Goal: Task Accomplishment & Management: Use online tool/utility

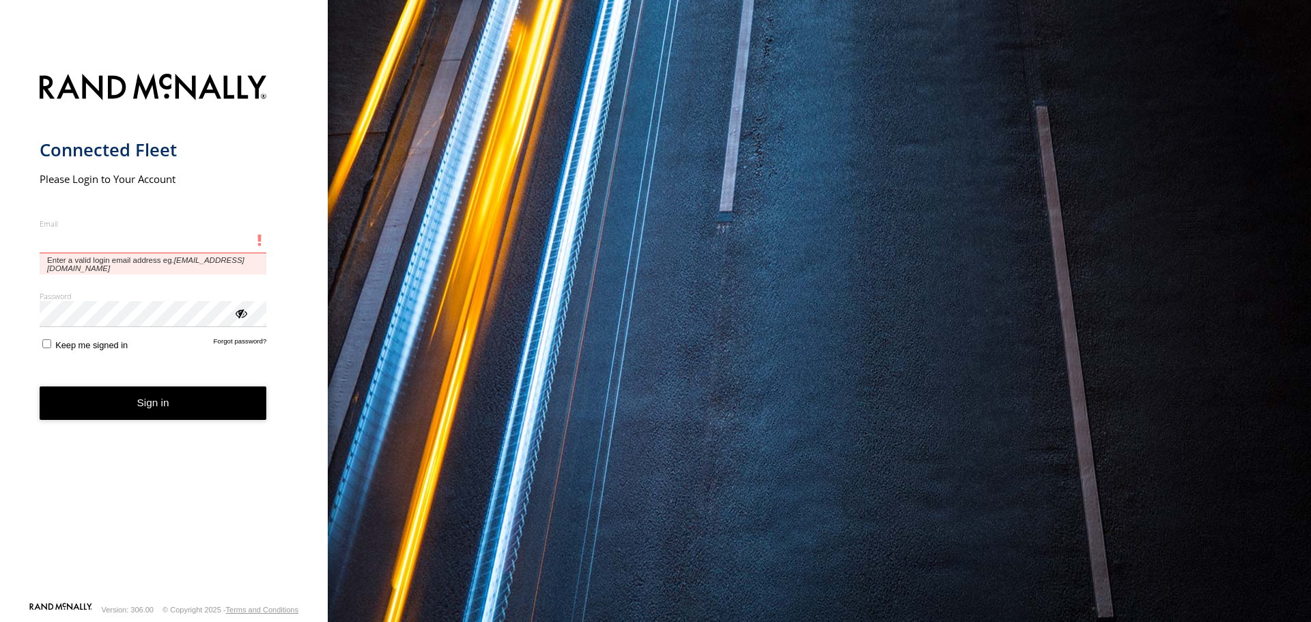
type input "**********"
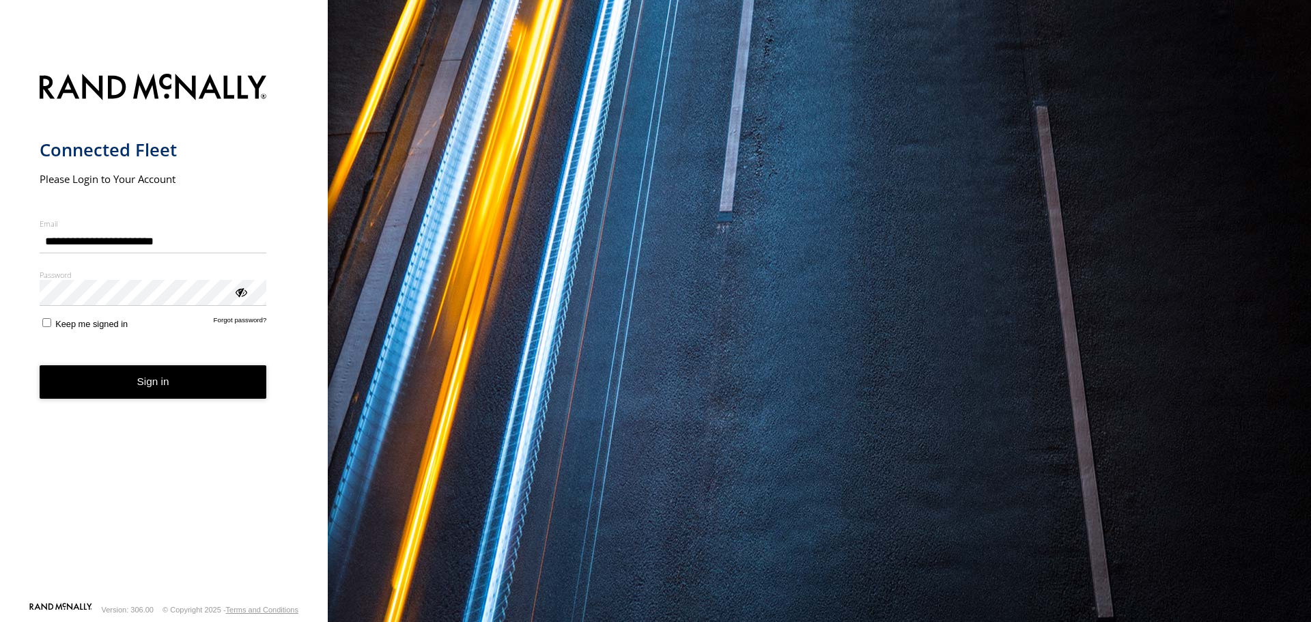
click at [128, 371] on button "Sign in" at bounding box center [153, 381] width 227 height 33
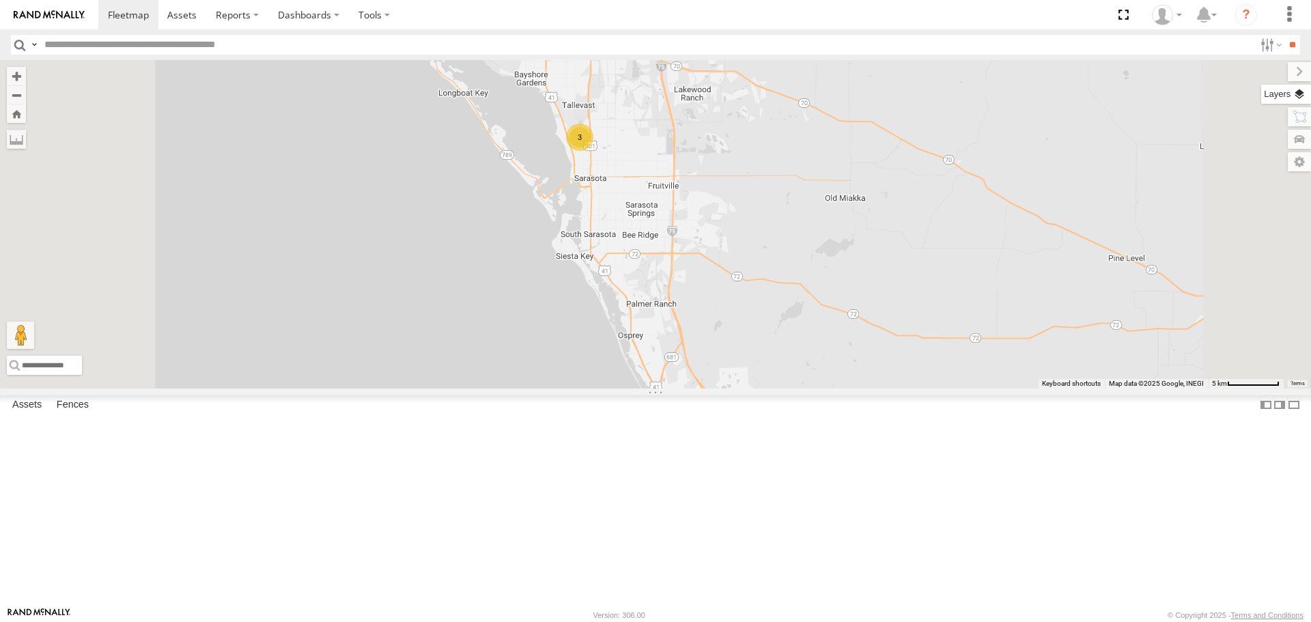
click at [1301, 98] on label at bounding box center [1286, 94] width 50 height 19
click at [0, 0] on span "Basemaps" at bounding box center [0, 0] width 0 height 0
click at [0, 0] on span "Roadmap" at bounding box center [0, 0] width 0 height 0
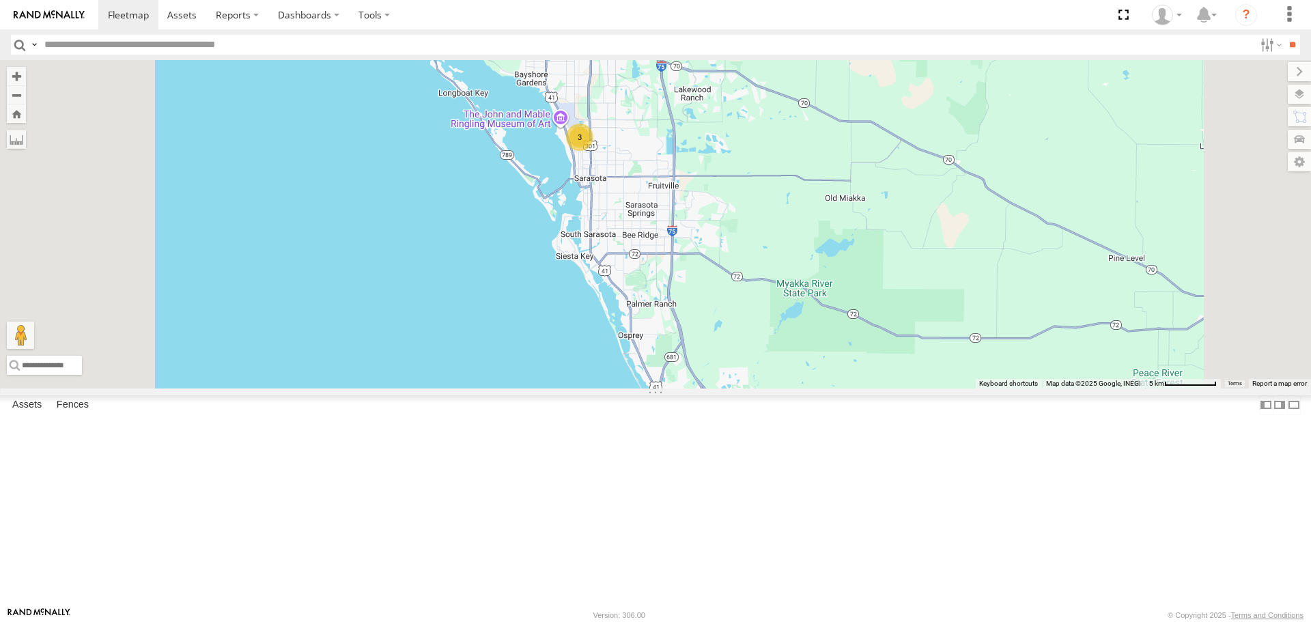
click at [0, 0] on span "Overlays" at bounding box center [0, 0] width 0 height 0
click at [0, 0] on span "Traffic" at bounding box center [0, 0] width 0 height 0
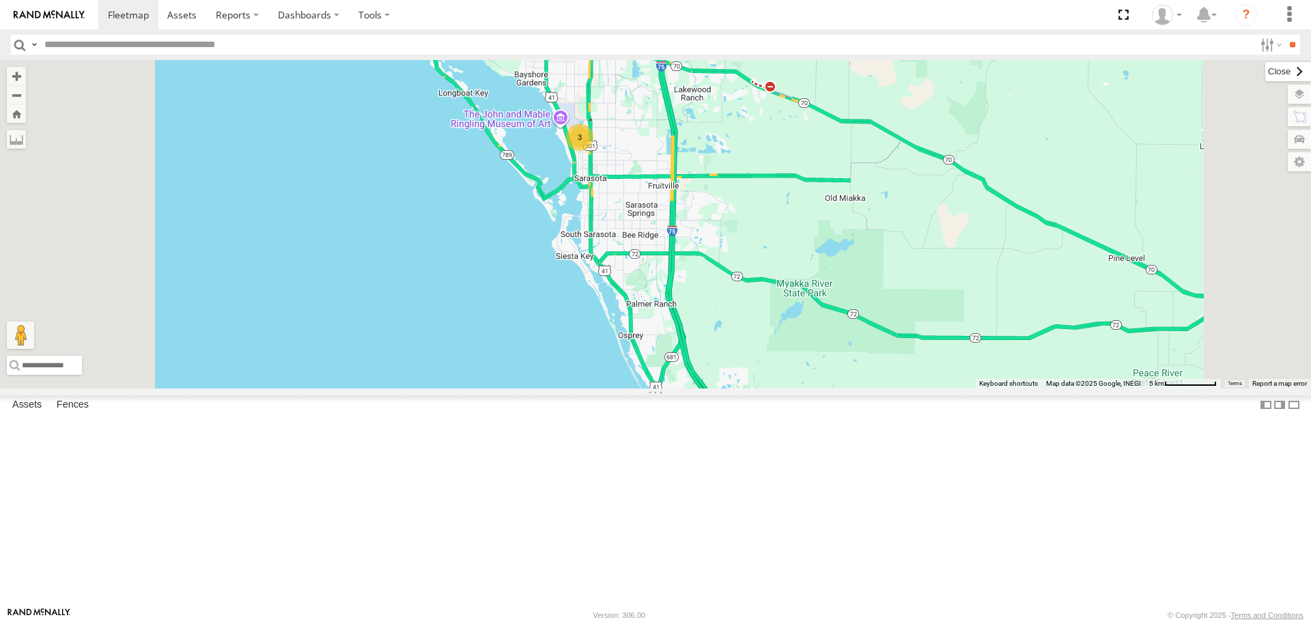
click at [1265, 71] on label at bounding box center [1288, 71] width 46 height 19
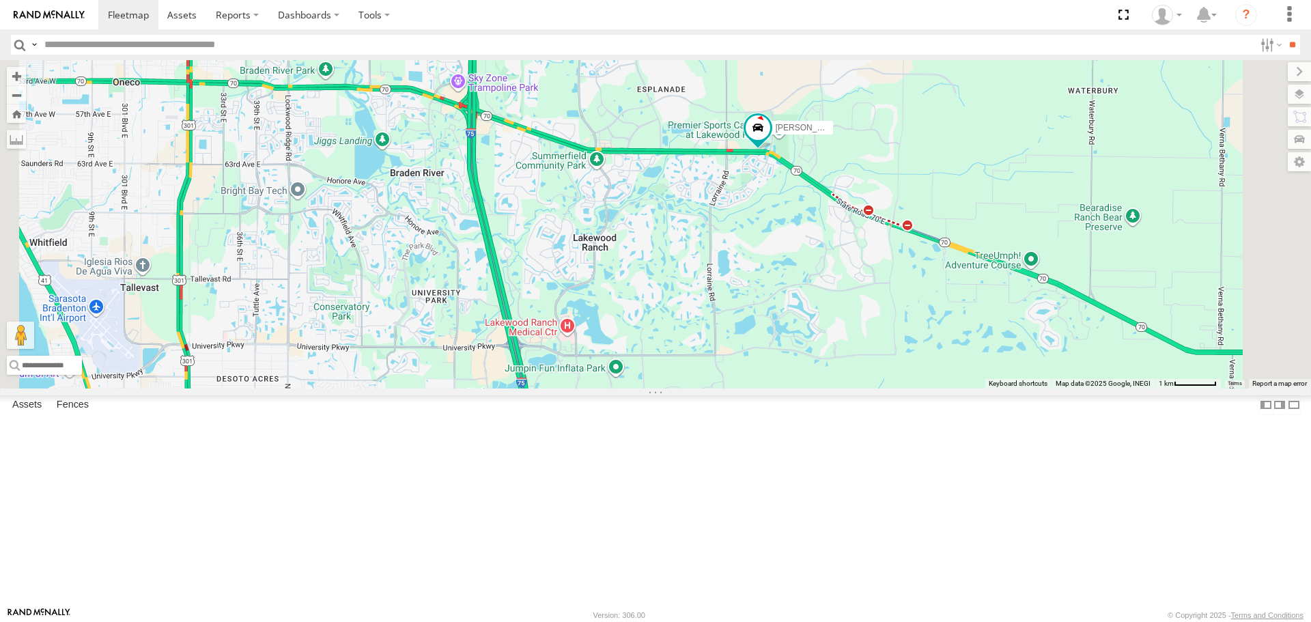
drag, startPoint x: 604, startPoint y: 310, endPoint x: 584, endPoint y: 158, distance: 152.8
click at [584, 158] on div "soul Robert" at bounding box center [655, 224] width 1311 height 328
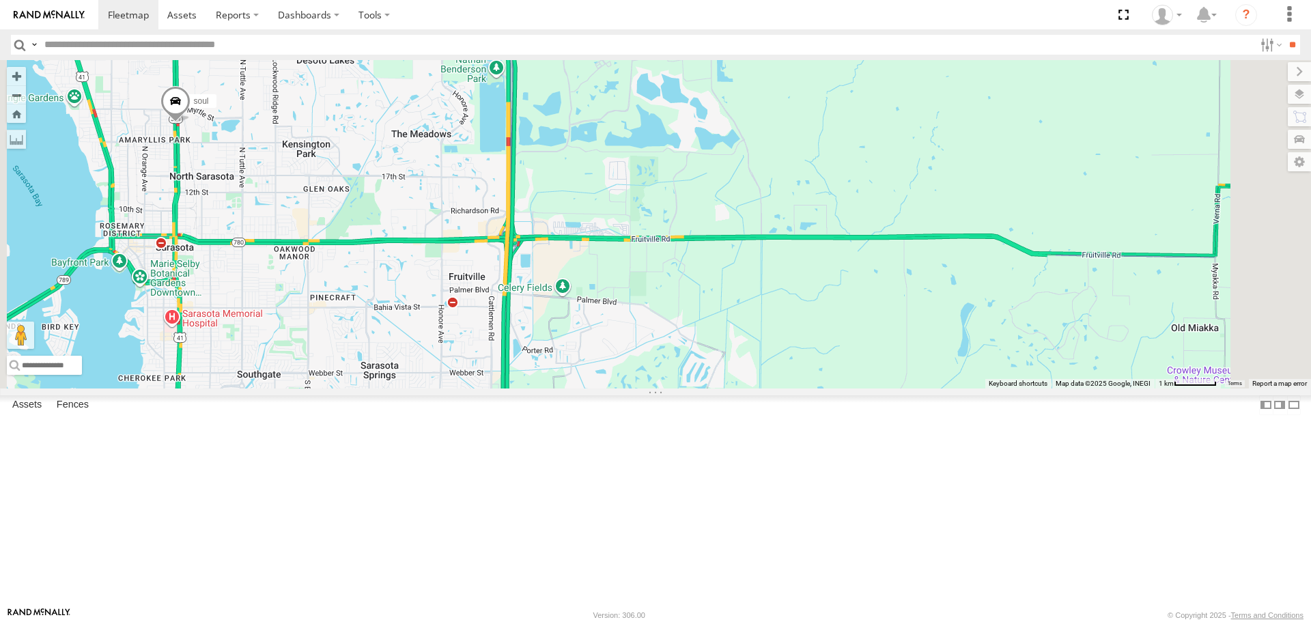
drag, startPoint x: 594, startPoint y: 285, endPoint x: 659, endPoint y: 211, distance: 98.6
click at [653, 212] on div "soul Robert" at bounding box center [655, 224] width 1311 height 328
click at [659, 211] on div "soul Robert" at bounding box center [655, 224] width 1311 height 328
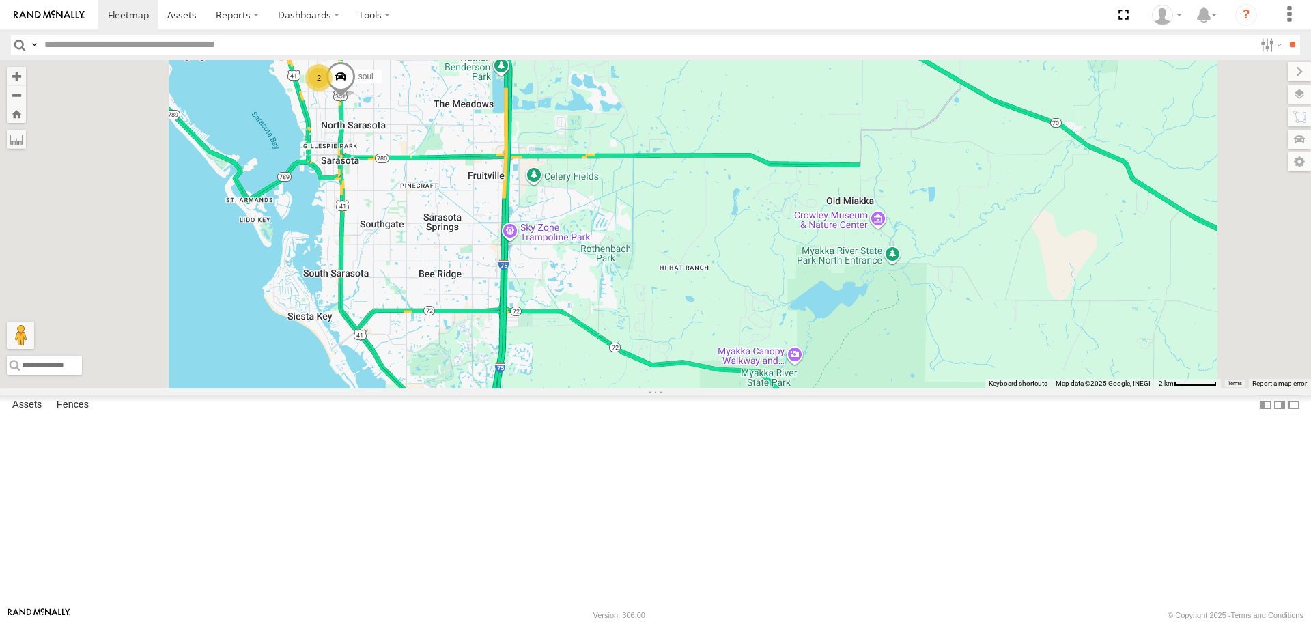
drag, startPoint x: 640, startPoint y: 324, endPoint x: 637, endPoint y: 211, distance: 113.4
click at [640, 218] on div "soul Robert 2" at bounding box center [655, 224] width 1311 height 328
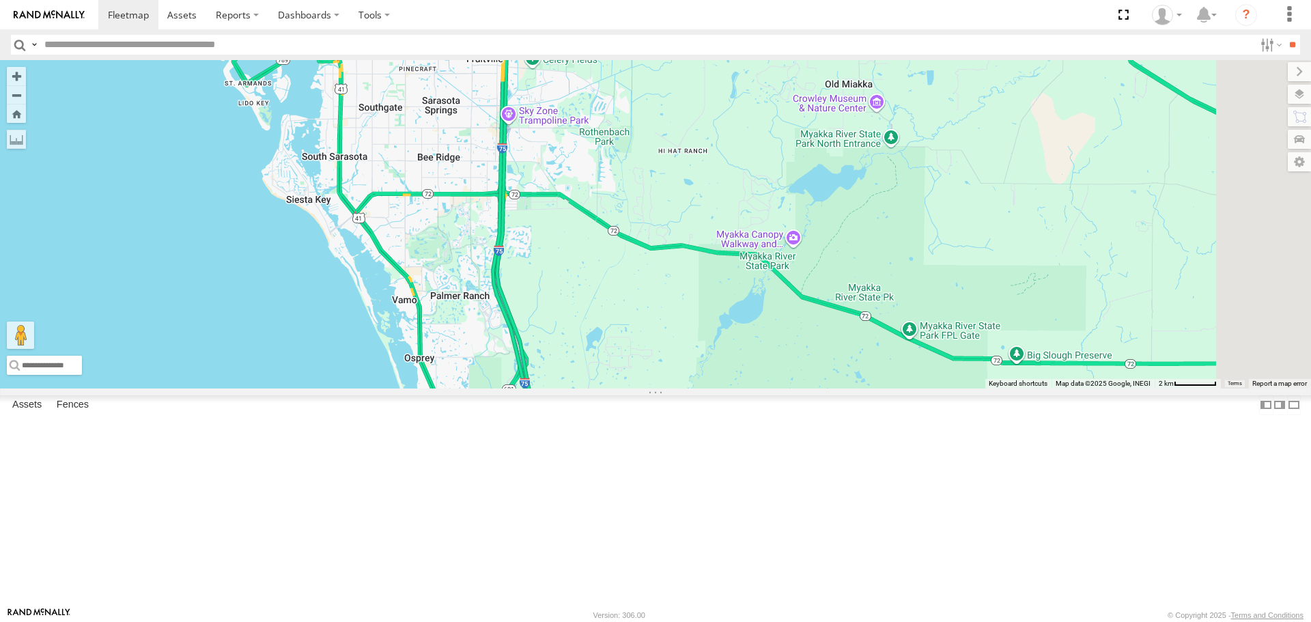
drag, startPoint x: 658, startPoint y: 344, endPoint x: 625, endPoint y: 247, distance: 102.3
click at [629, 259] on div "soul Robert 2" at bounding box center [655, 224] width 1311 height 328
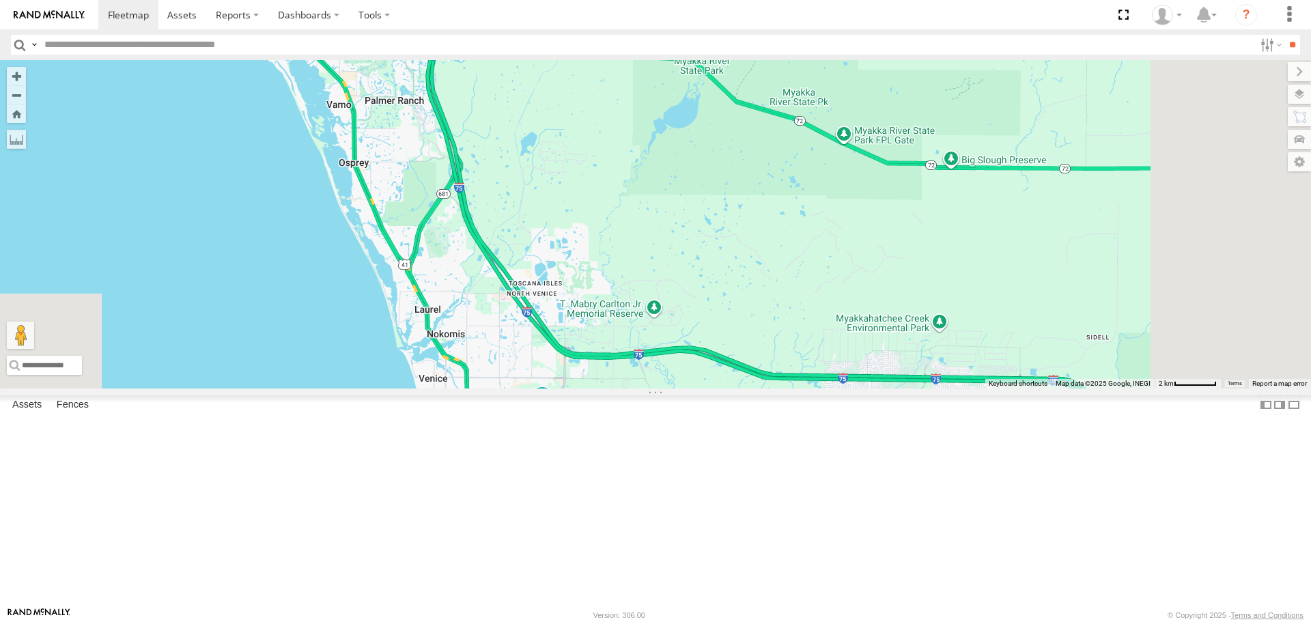
drag, startPoint x: 636, startPoint y: 363, endPoint x: 608, endPoint y: 290, distance: 77.6
click at [608, 290] on div "soul Robert 2 Tom" at bounding box center [655, 224] width 1311 height 328
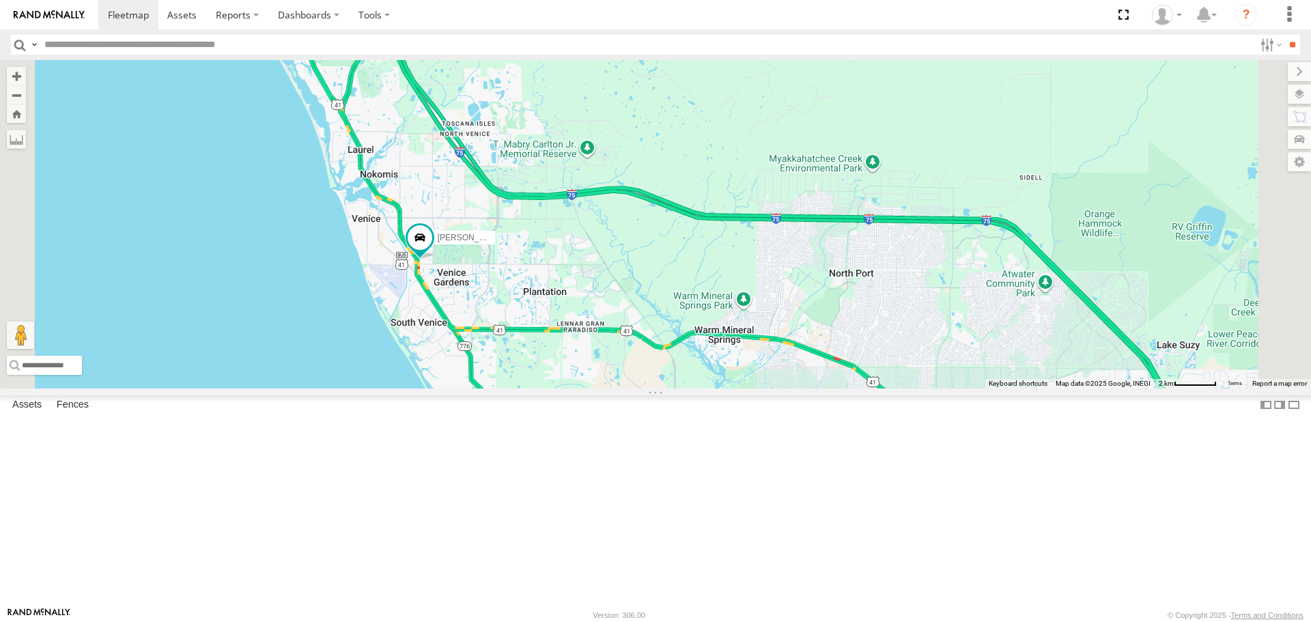
drag, startPoint x: 746, startPoint y: 272, endPoint x: 747, endPoint y: 281, distance: 9.0
click at [747, 281] on div "[PERSON_NAME]" at bounding box center [655, 224] width 1311 height 328
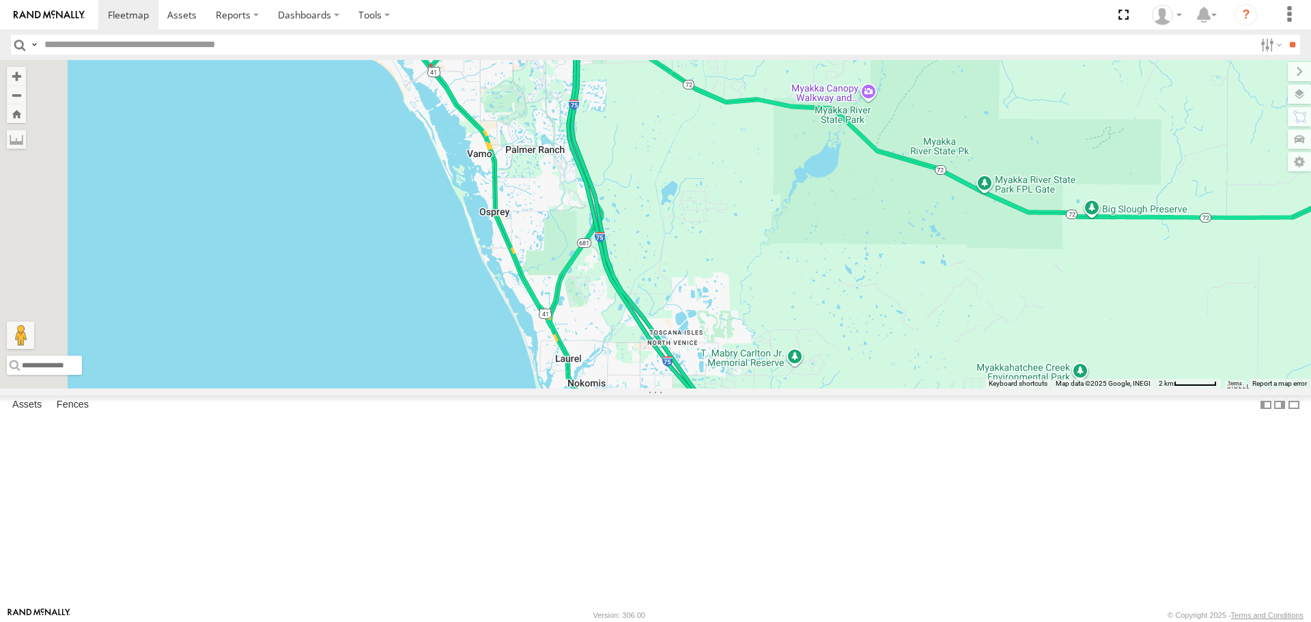
drag, startPoint x: 750, startPoint y: 339, endPoint x: 944, endPoint y: 480, distance: 240.1
click at [953, 388] on div "[PERSON_NAME]" at bounding box center [655, 224] width 1311 height 328
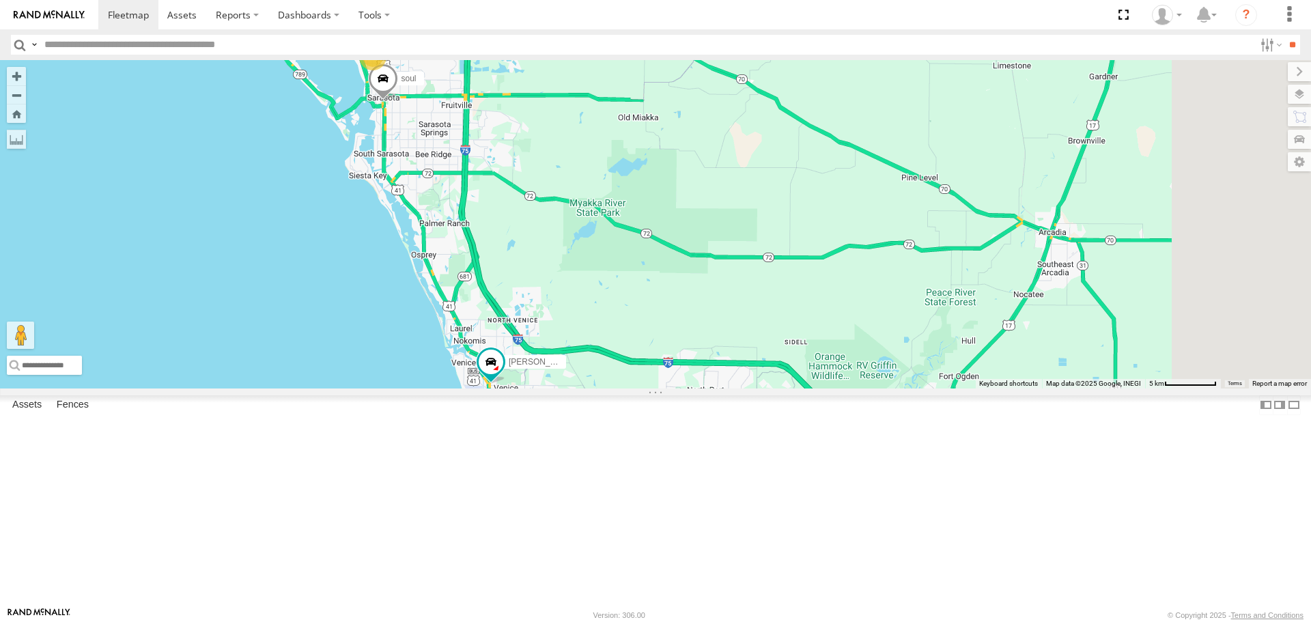
drag, startPoint x: 867, startPoint y: 264, endPoint x: 668, endPoint y: 253, distance: 199.7
click at [668, 253] on div "Tom soul Robert 2" at bounding box center [655, 224] width 1311 height 328
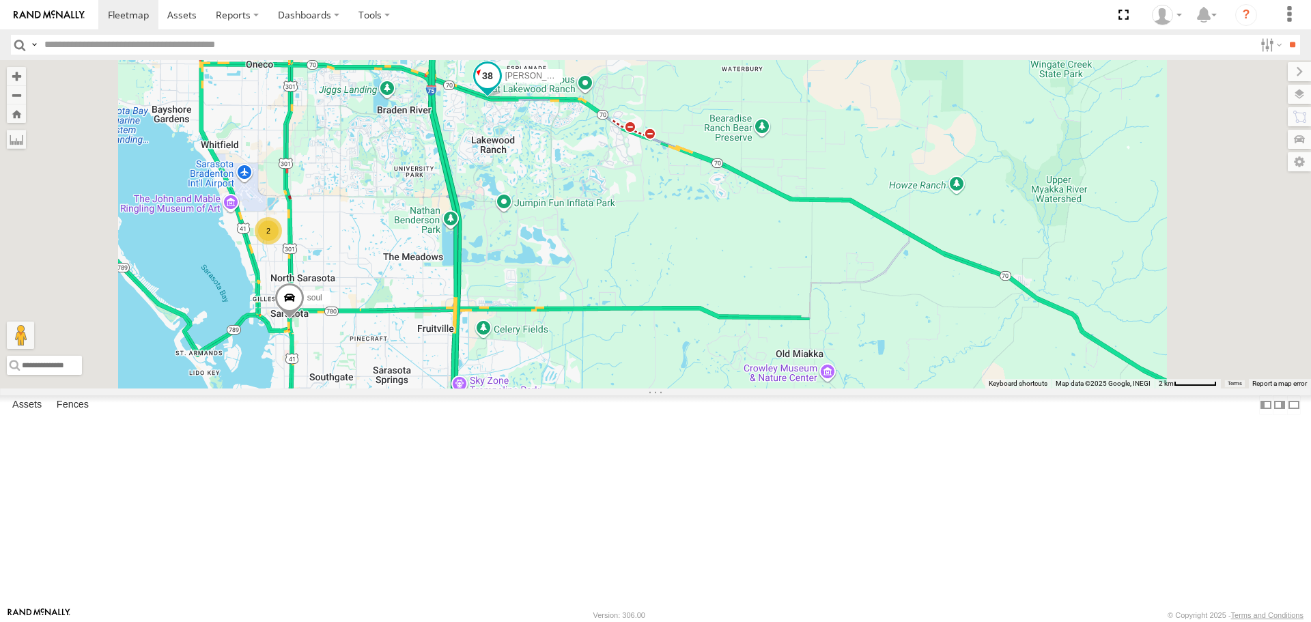
drag, startPoint x: 642, startPoint y: 79, endPoint x: 655, endPoint y: 222, distance: 143.3
click at [500, 89] on span at bounding box center [487, 76] width 25 height 25
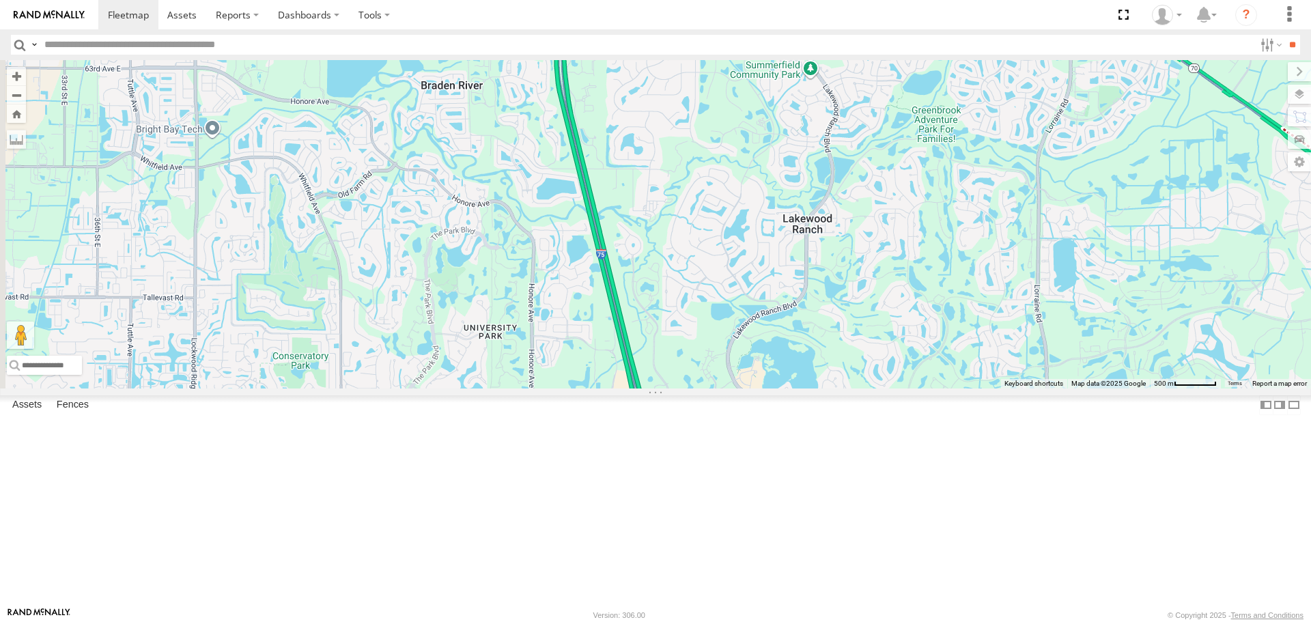
drag, startPoint x: 509, startPoint y: 353, endPoint x: 847, endPoint y: 262, distance: 349.3
click at [856, 304] on div "[PERSON_NAME]" at bounding box center [655, 224] width 1311 height 328
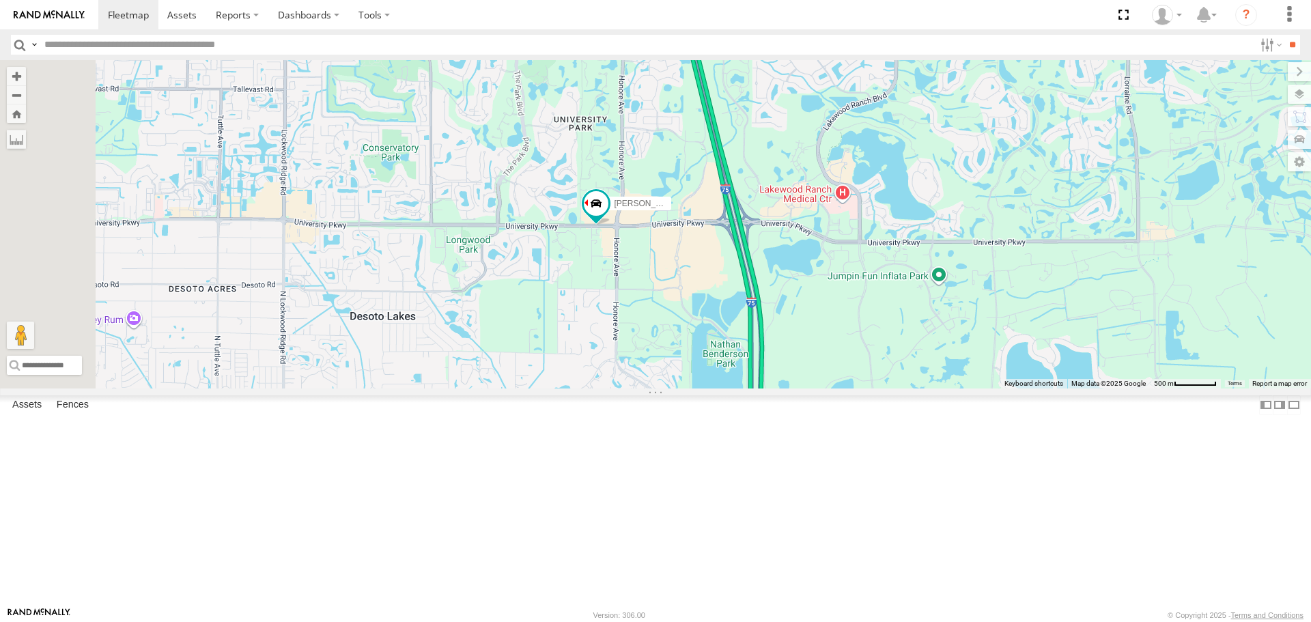
drag, startPoint x: 657, startPoint y: 502, endPoint x: 776, endPoint y: 431, distance: 139.0
click at [773, 388] on div "[PERSON_NAME]" at bounding box center [655, 224] width 1311 height 328
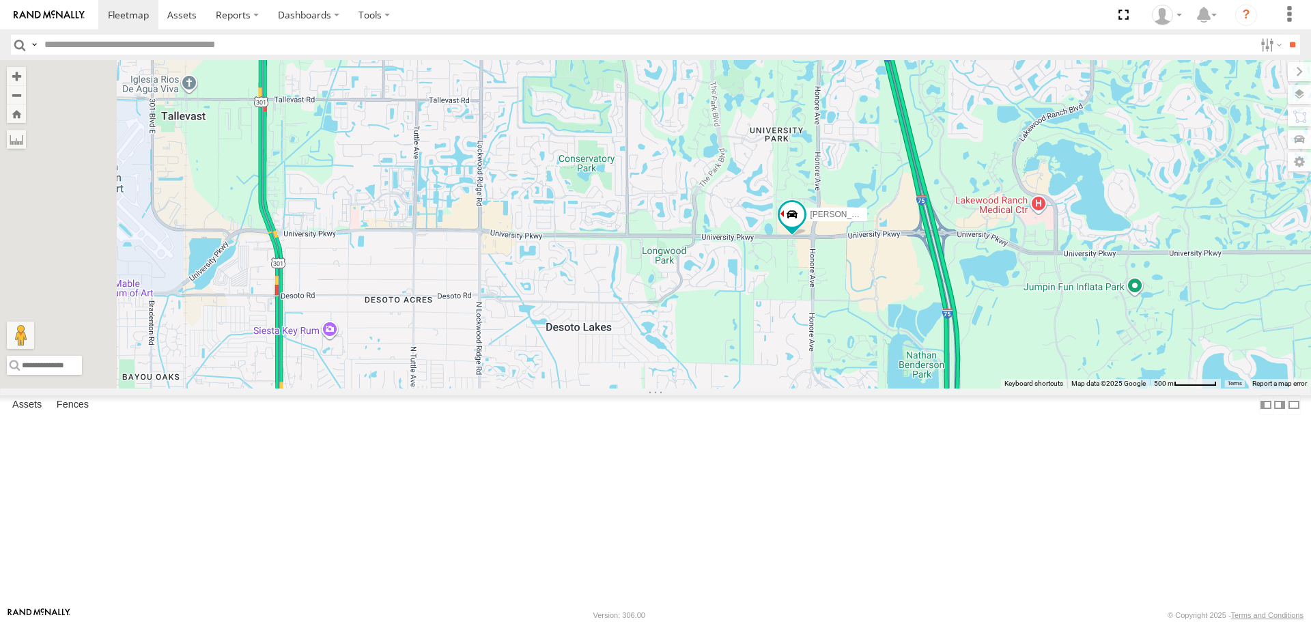
drag, startPoint x: 664, startPoint y: 426, endPoint x: 834, endPoint y: 437, distance: 170.3
click at [834, 388] on div "[PERSON_NAME]" at bounding box center [655, 224] width 1311 height 328
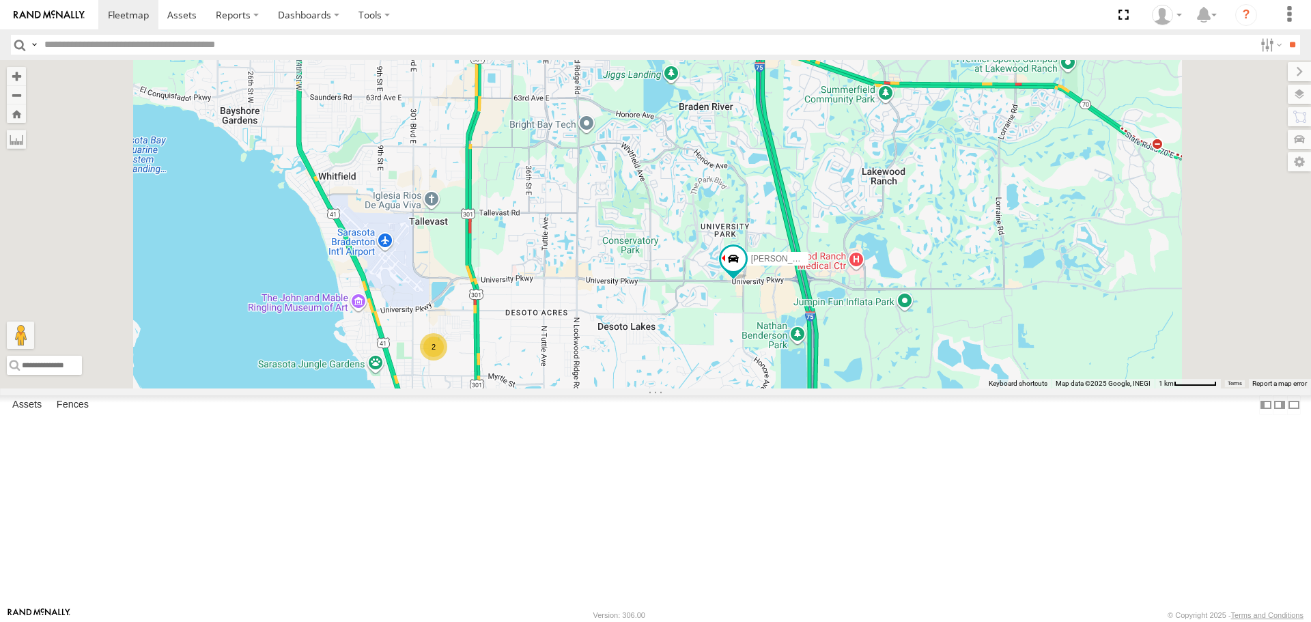
click at [494, 459] on span at bounding box center [479, 440] width 30 height 37
click at [785, 388] on div "Robert 2 soul soul All Assets 12th St Roseland Park 27.34864 , -82.53032 North …" at bounding box center [655, 224] width 1311 height 328
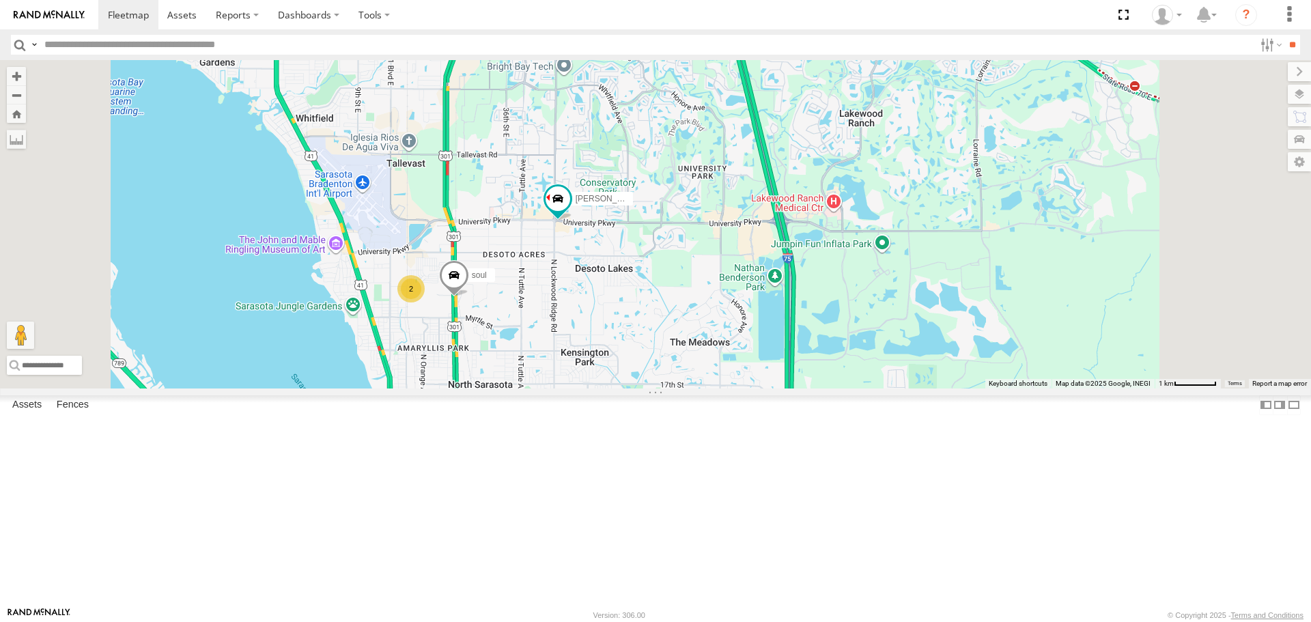
drag, startPoint x: 650, startPoint y: 221, endPoint x: 608, endPoint y: 165, distance: 69.2
click at [618, 147] on div "soul Robert 2" at bounding box center [655, 224] width 1311 height 328
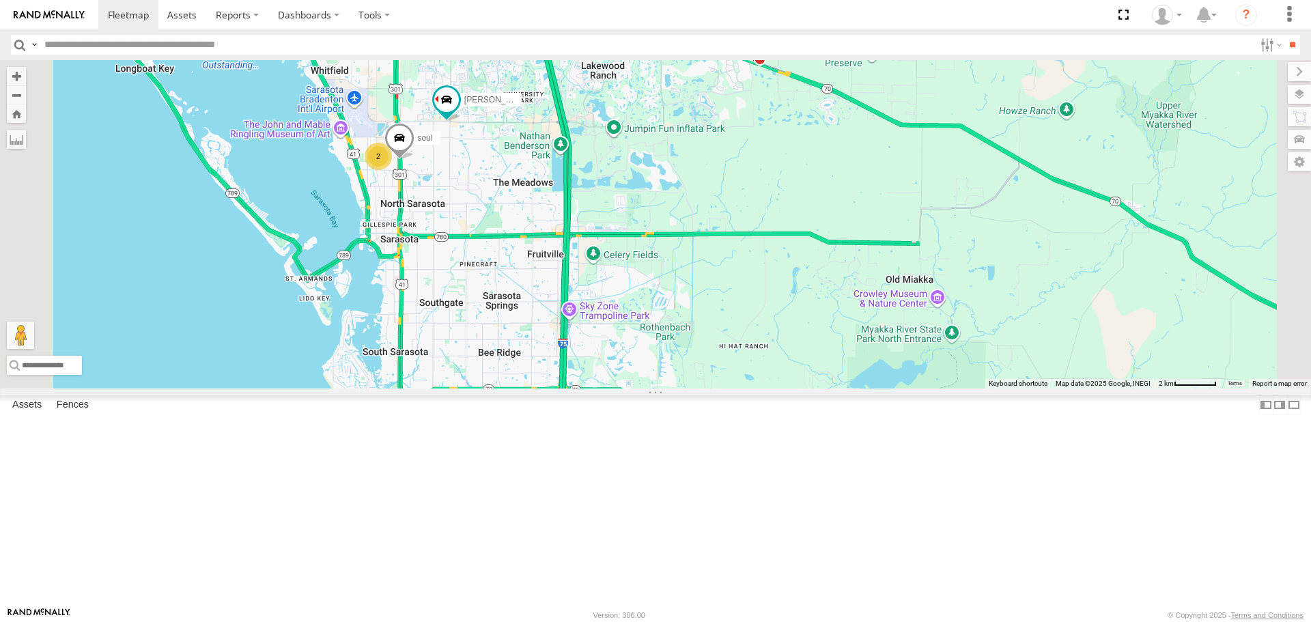
drag, startPoint x: 612, startPoint y: 413, endPoint x: 526, endPoint y: 325, distance: 123.1
click at [526, 326] on div "soul Robert 2" at bounding box center [655, 224] width 1311 height 328
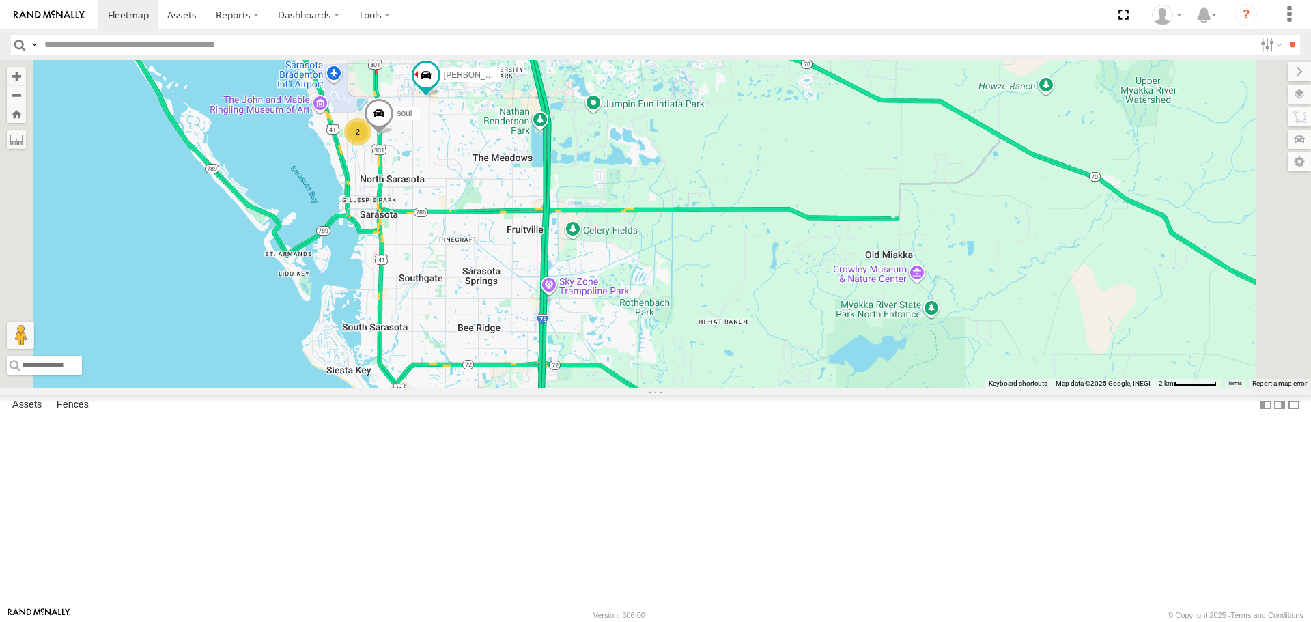
click at [279, 616] on footer "Rand McNally Version: 306.00 © Copyright 2025 - Terms and Conditions" at bounding box center [655, 614] width 1311 height 15
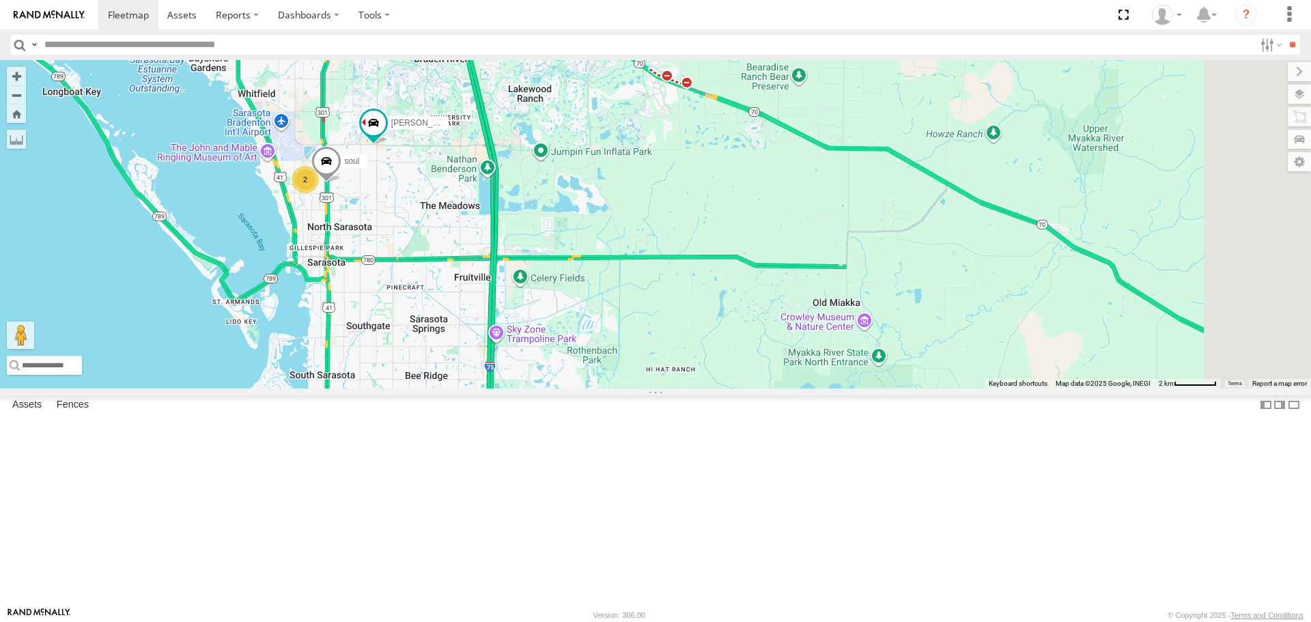
drag, startPoint x: 557, startPoint y: 273, endPoint x: 505, endPoint y: 321, distance: 71.0
click at [505, 321] on div "soul Robert 2" at bounding box center [655, 224] width 1311 height 328
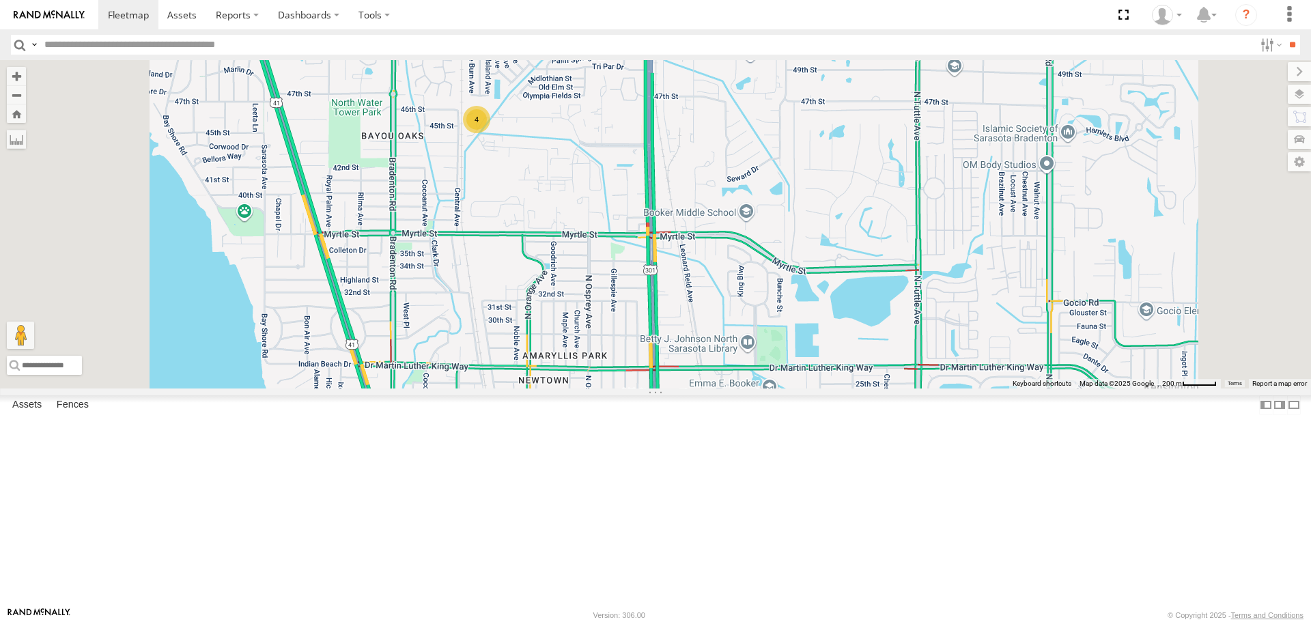
click at [490, 133] on div "4" at bounding box center [476, 119] width 27 height 27
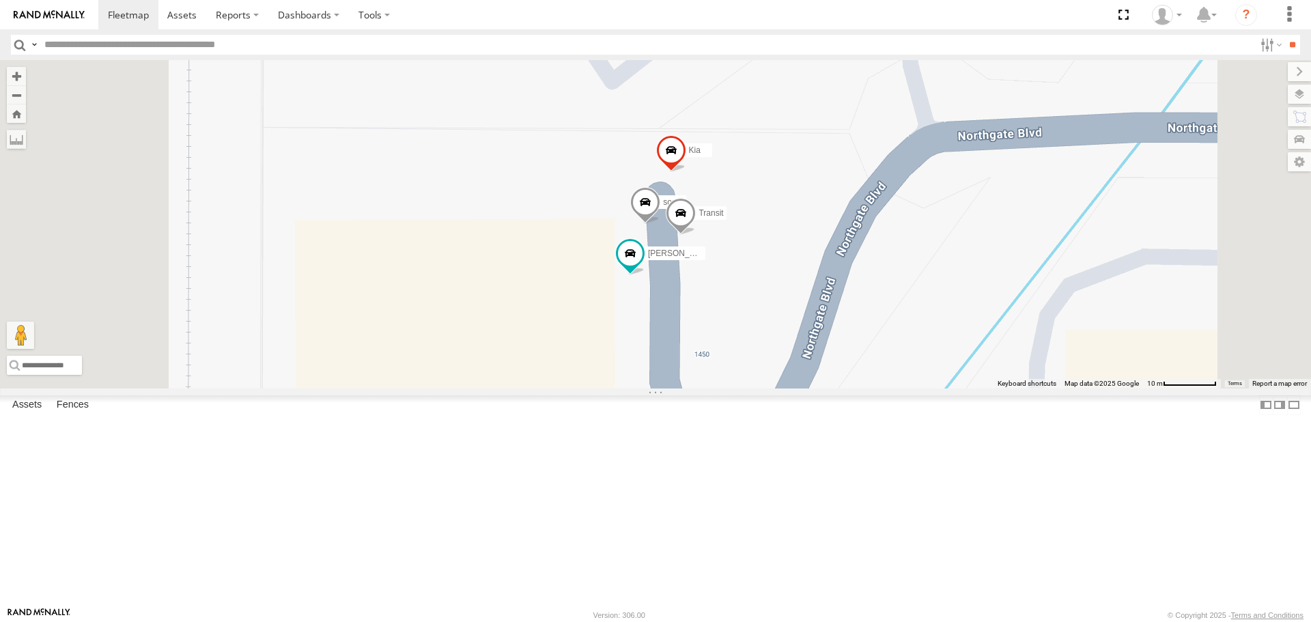
click at [0, 0] on span at bounding box center [0, 0] width 0 height 0
click at [0, 0] on link at bounding box center [0, 0] width 0 height 0
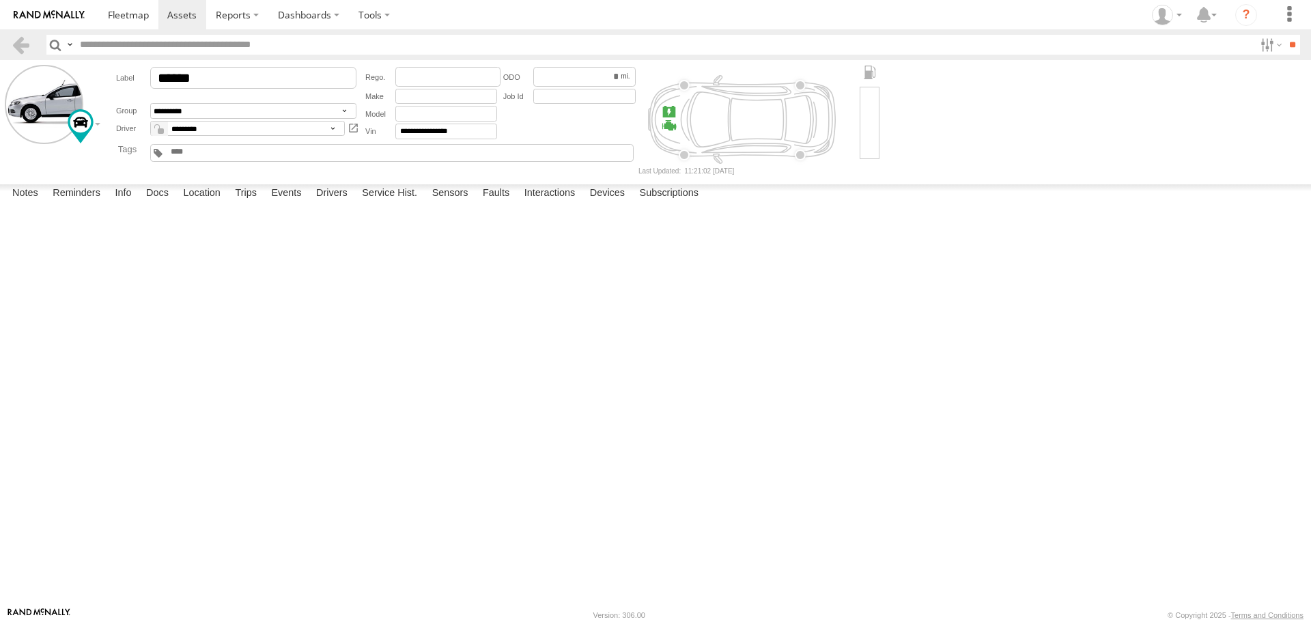
click at [0, 0] on label at bounding box center [0, 0] width 0 height 0
click at [0, 0] on button "Proceed" at bounding box center [0, 0] width 0 height 0
click at [140, 8] on link at bounding box center [128, 14] width 60 height 29
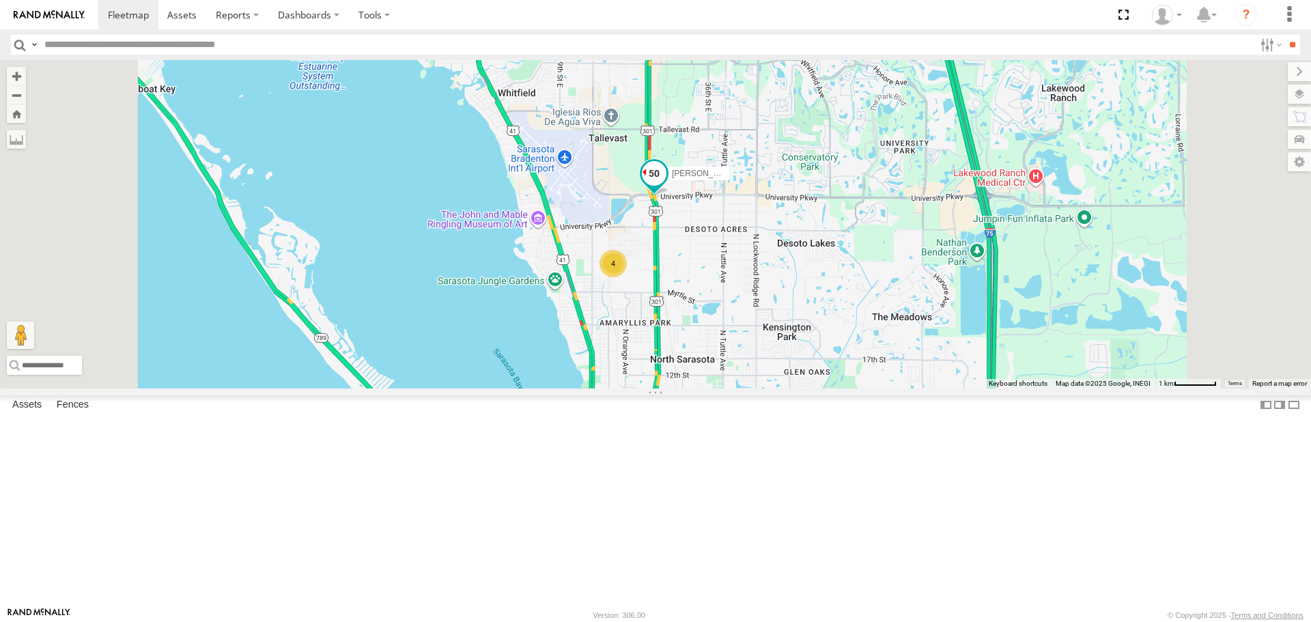
click at [666, 186] on span at bounding box center [654, 174] width 25 height 25
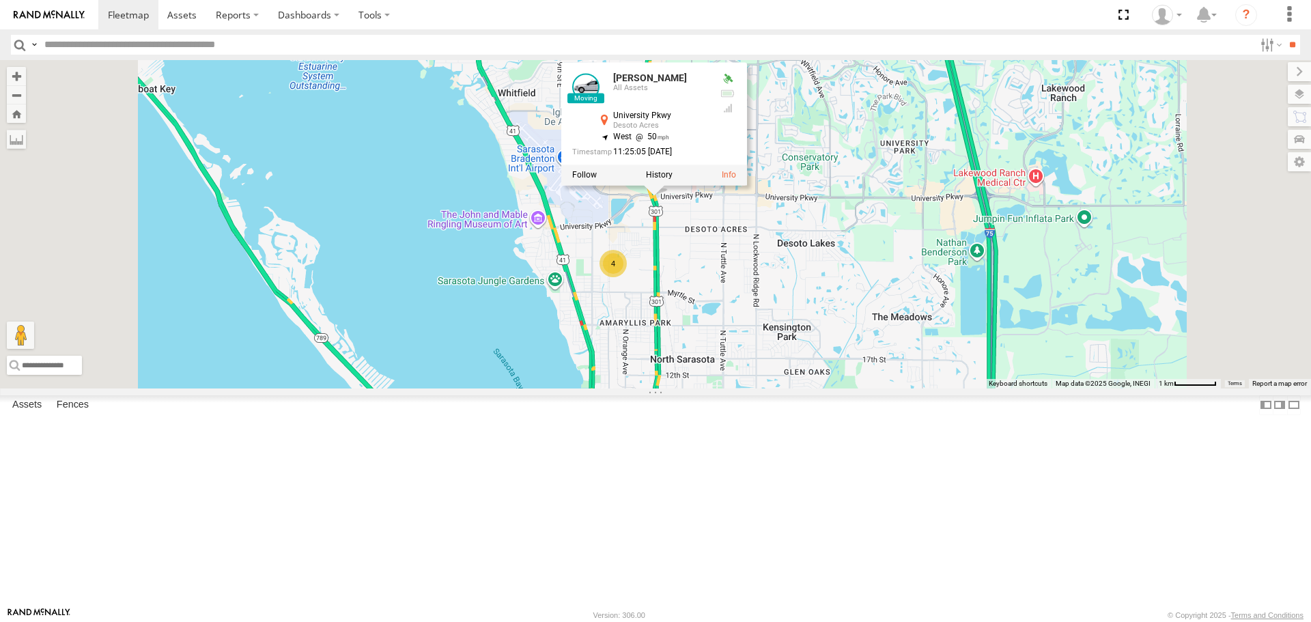
click at [855, 369] on div "[PERSON_NAME] 4 [PERSON_NAME] All Assets University Pkwy Desoto Acres 27.3888 ,…" at bounding box center [655, 224] width 1311 height 328
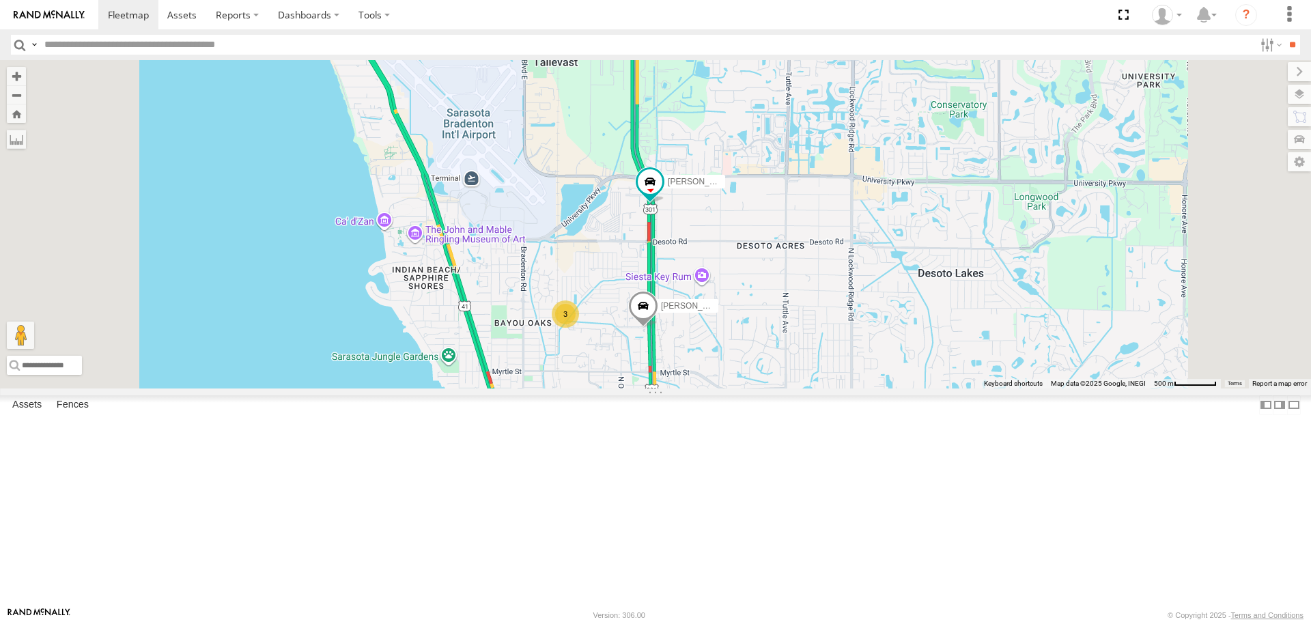
click at [639, 290] on div "[PERSON_NAME] [PERSON_NAME] 3" at bounding box center [655, 224] width 1311 height 328
click at [553, 134] on button "Close" at bounding box center [536, 118] width 33 height 33
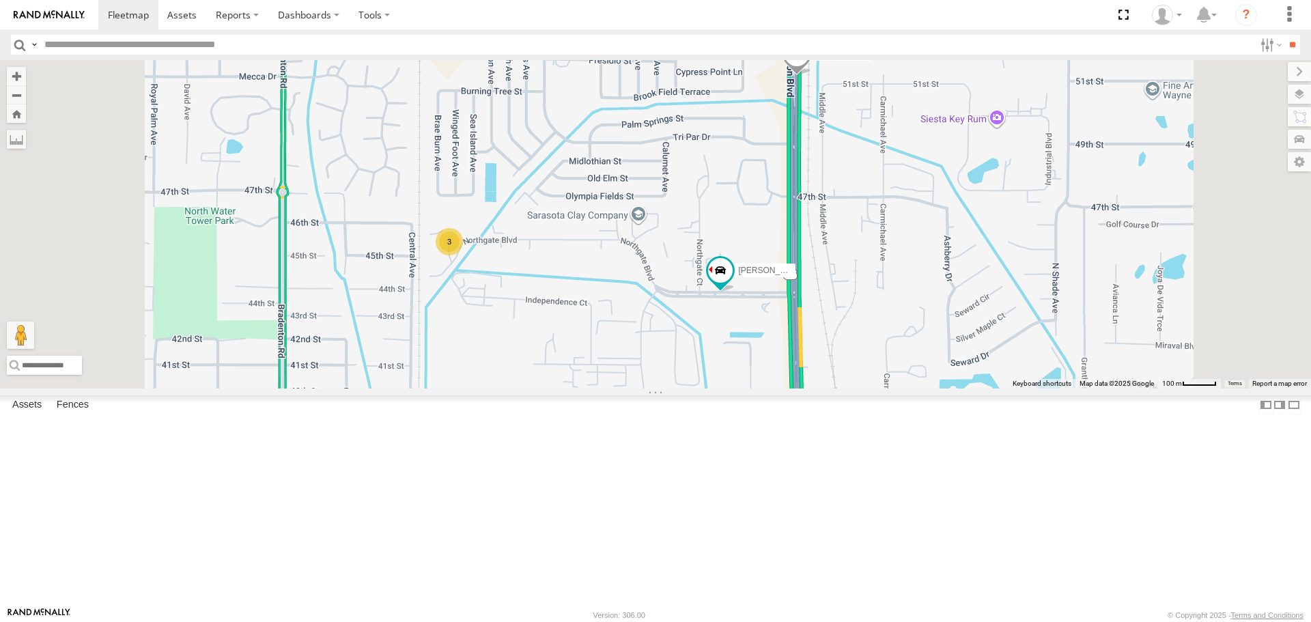
drag, startPoint x: 772, startPoint y: 449, endPoint x: 741, endPoint y: 393, distance: 63.9
click at [742, 388] on div "[PERSON_NAME] [PERSON_NAME] 3" at bounding box center [655, 224] width 1311 height 328
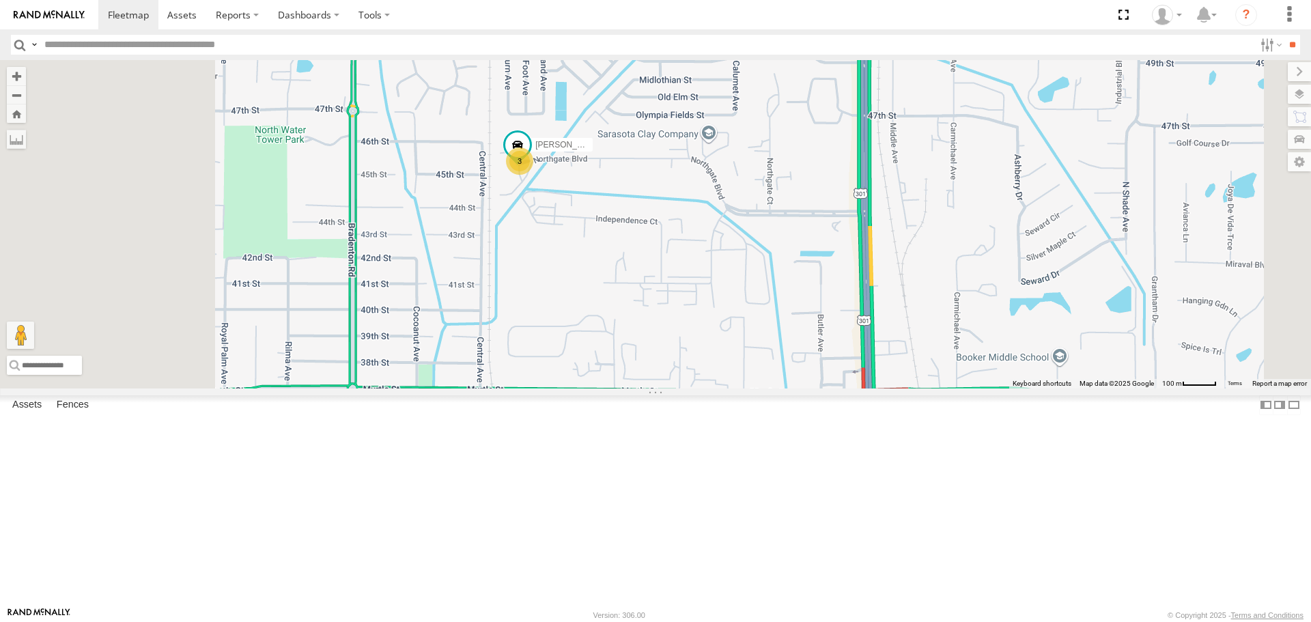
drag, startPoint x: 698, startPoint y: 485, endPoint x: 855, endPoint y: 507, distance: 157.9
click at [855, 388] on div "[PERSON_NAME] [PERSON_NAME] 3" at bounding box center [655, 224] width 1311 height 328
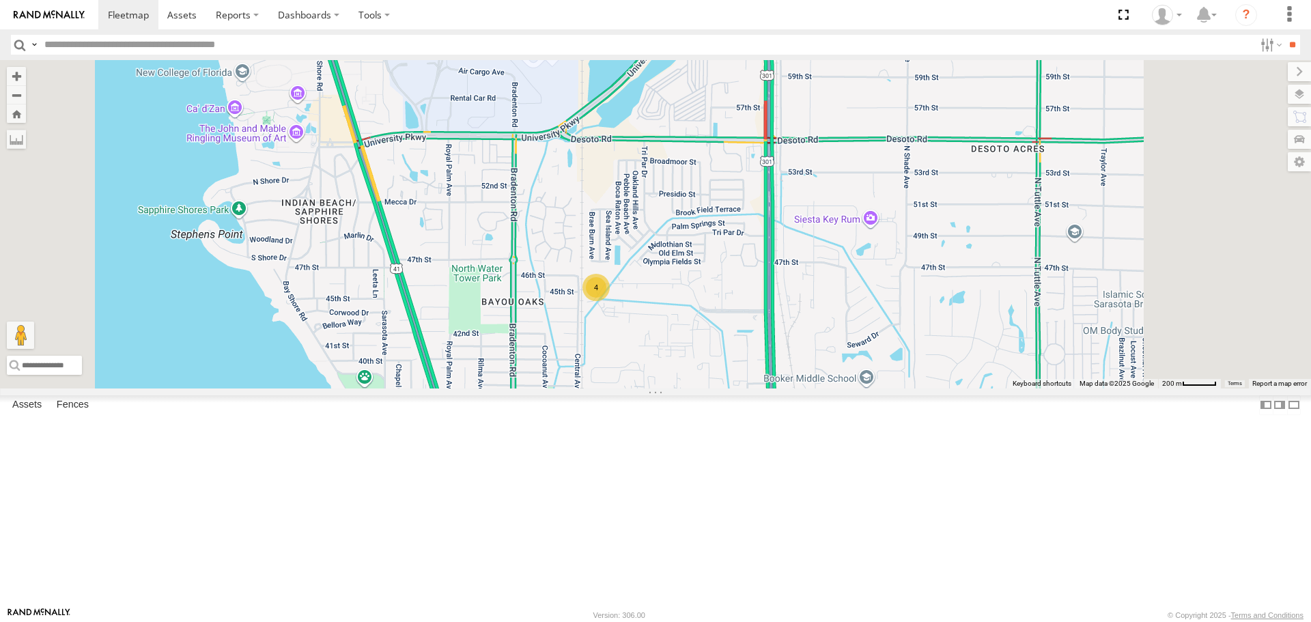
drag, startPoint x: 724, startPoint y: 353, endPoint x: 711, endPoint y: 350, distance: 13.3
click at [715, 352] on div "[PERSON_NAME] 4" at bounding box center [655, 224] width 1311 height 328
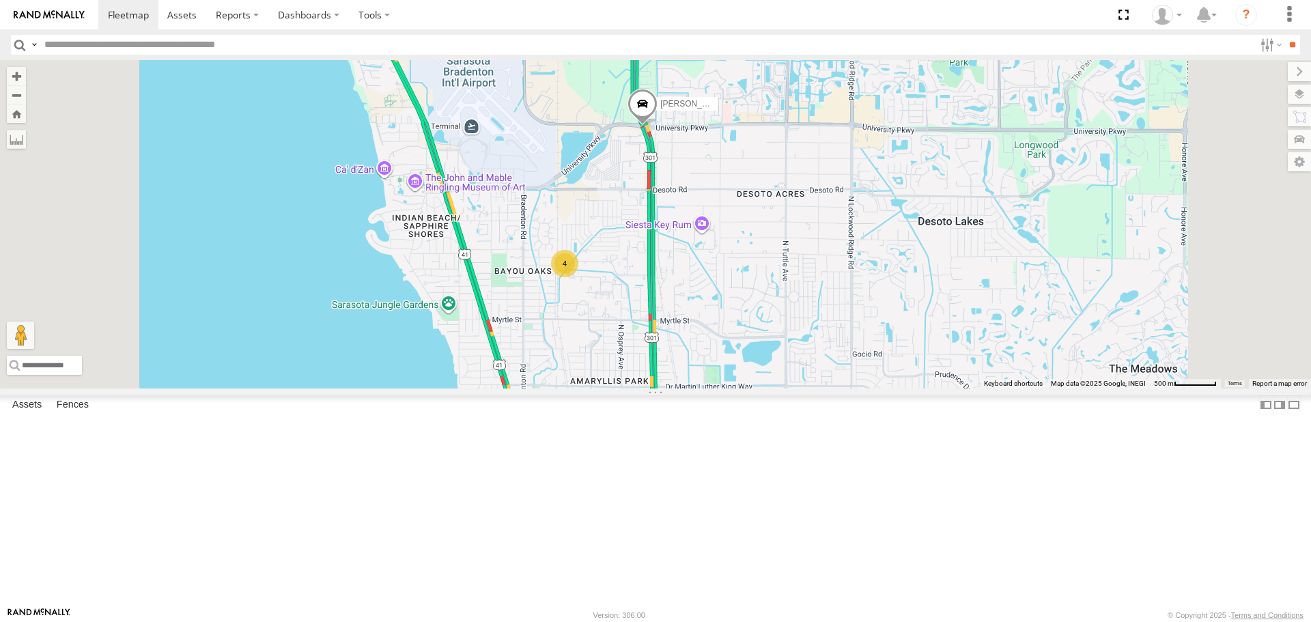
click at [578, 277] on div "4" at bounding box center [564, 263] width 27 height 27
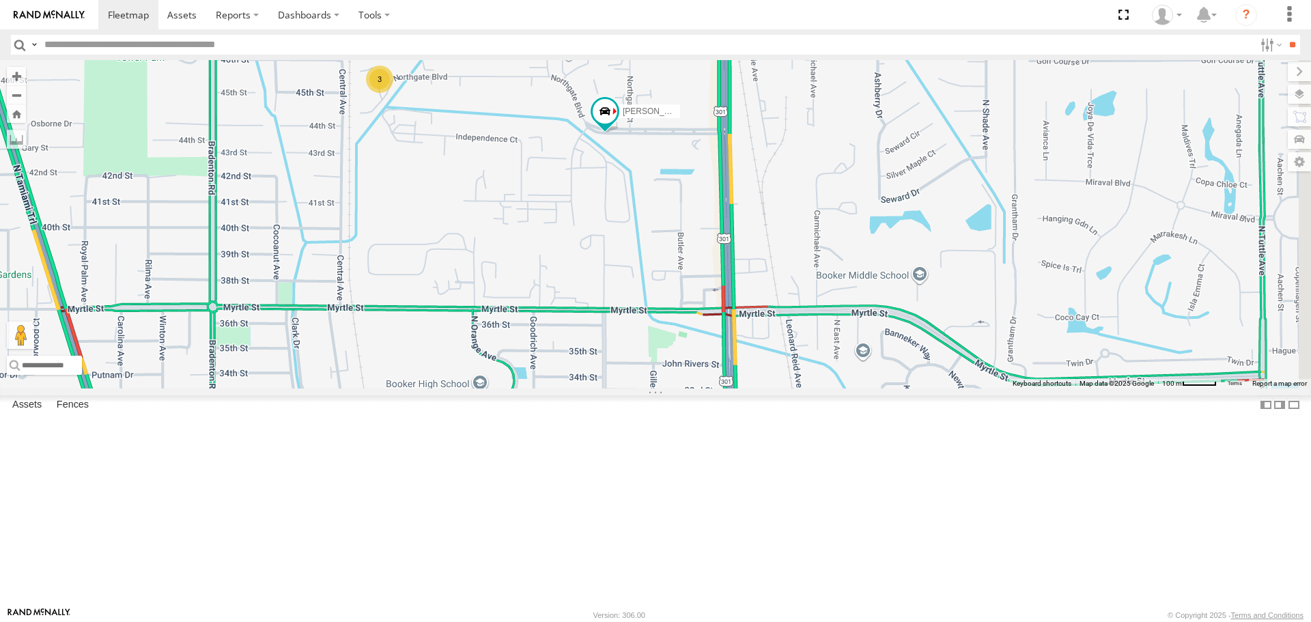
drag, startPoint x: 1109, startPoint y: 435, endPoint x: 842, endPoint y: 314, distance: 293.6
click at [842, 314] on div "[PERSON_NAME] 3" at bounding box center [655, 224] width 1311 height 328
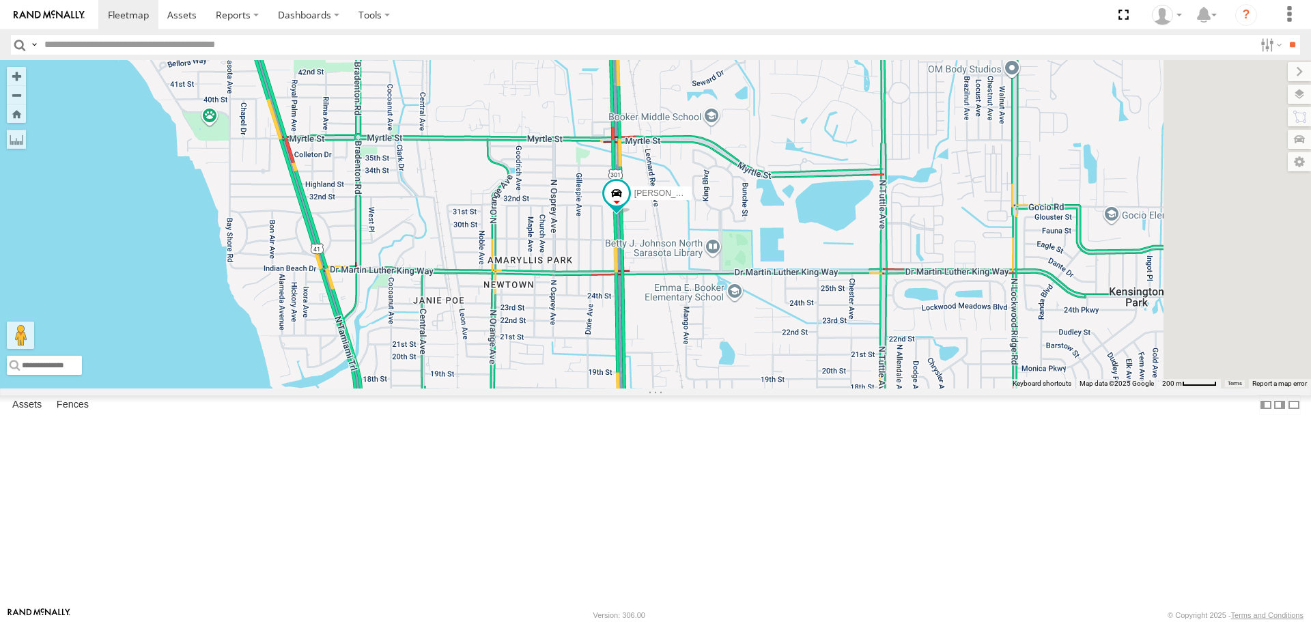
drag, startPoint x: 737, startPoint y: 488, endPoint x: 668, endPoint y: 331, distance: 171.2
click at [670, 333] on div "[PERSON_NAME] 2 soul" at bounding box center [655, 224] width 1311 height 328
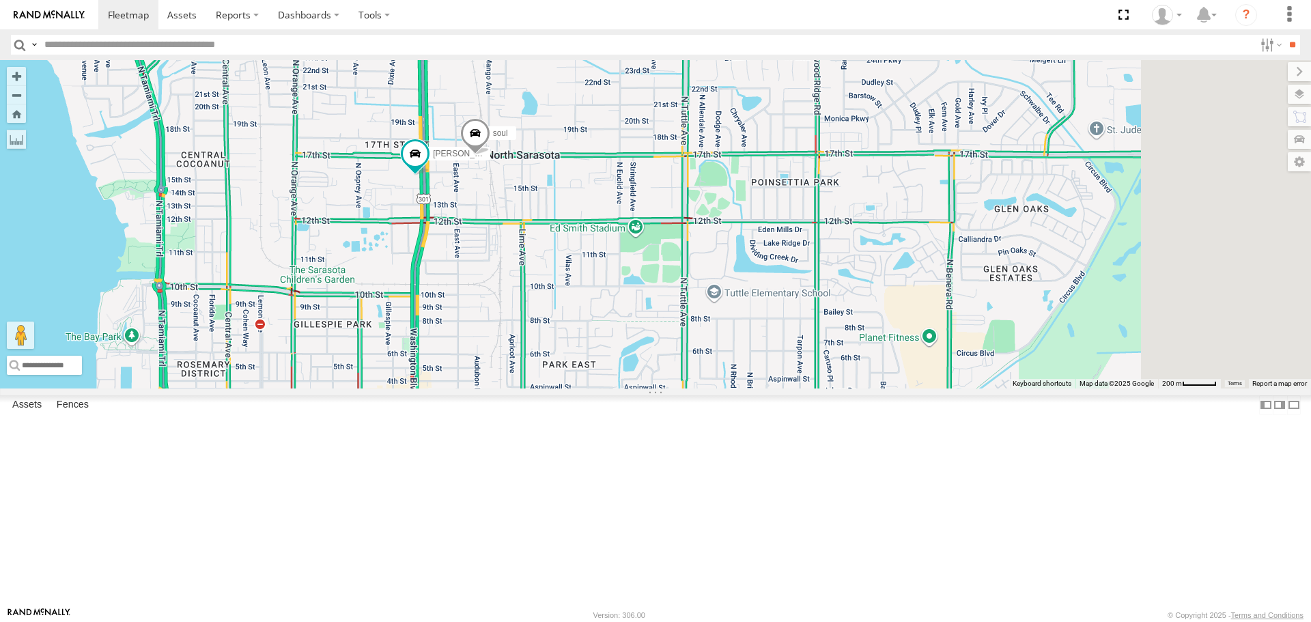
drag, startPoint x: 840, startPoint y: 414, endPoint x: 691, endPoint y: 317, distance: 178.2
click at [691, 317] on div "[PERSON_NAME]" at bounding box center [655, 224] width 1311 height 328
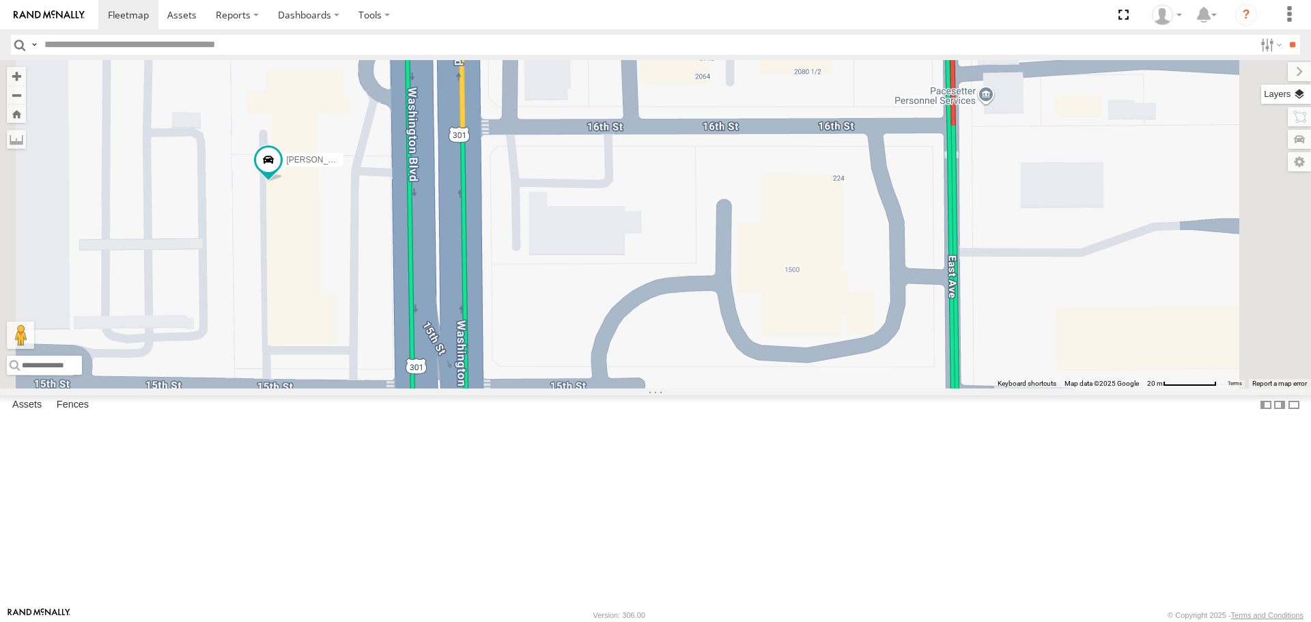
click at [1301, 95] on label at bounding box center [1286, 94] width 50 height 19
click at [0, 0] on span "Overlays" at bounding box center [0, 0] width 0 height 0
click at [0, 0] on label "Basemaps" at bounding box center [0, 0] width 0 height 0
click at [0, 0] on span "Satellite + Roadmap" at bounding box center [0, 0] width 0 height 0
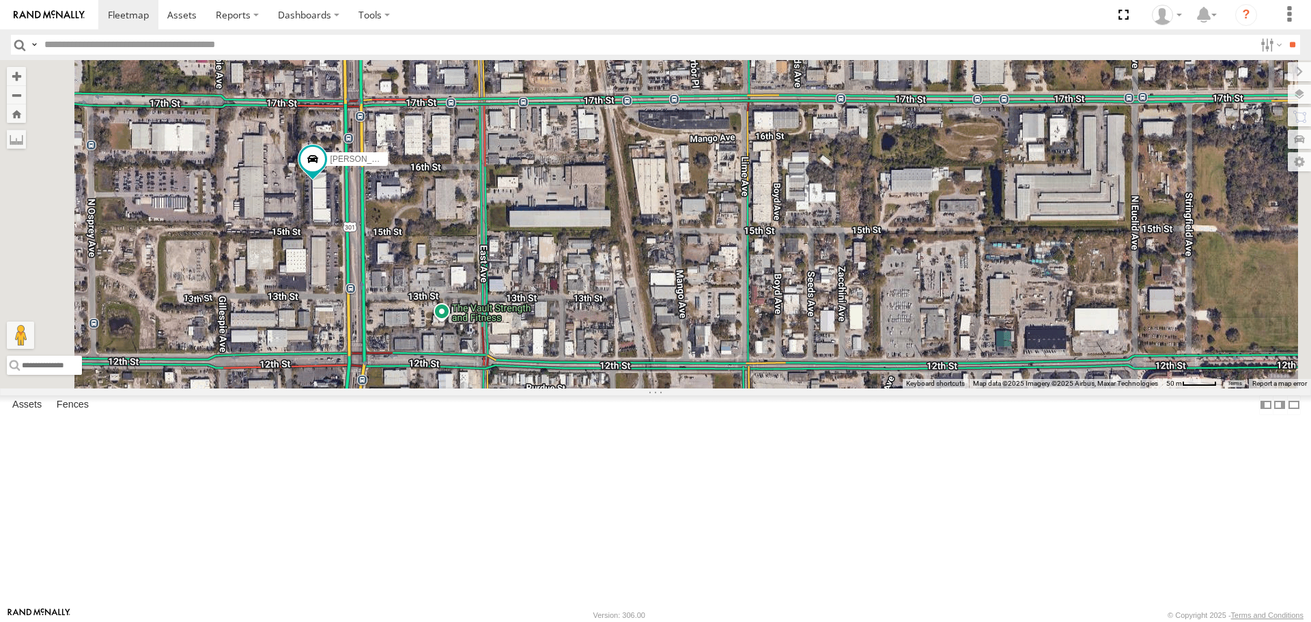
click at [0, 0] on span "Roadmap" at bounding box center [0, 0] width 0 height 0
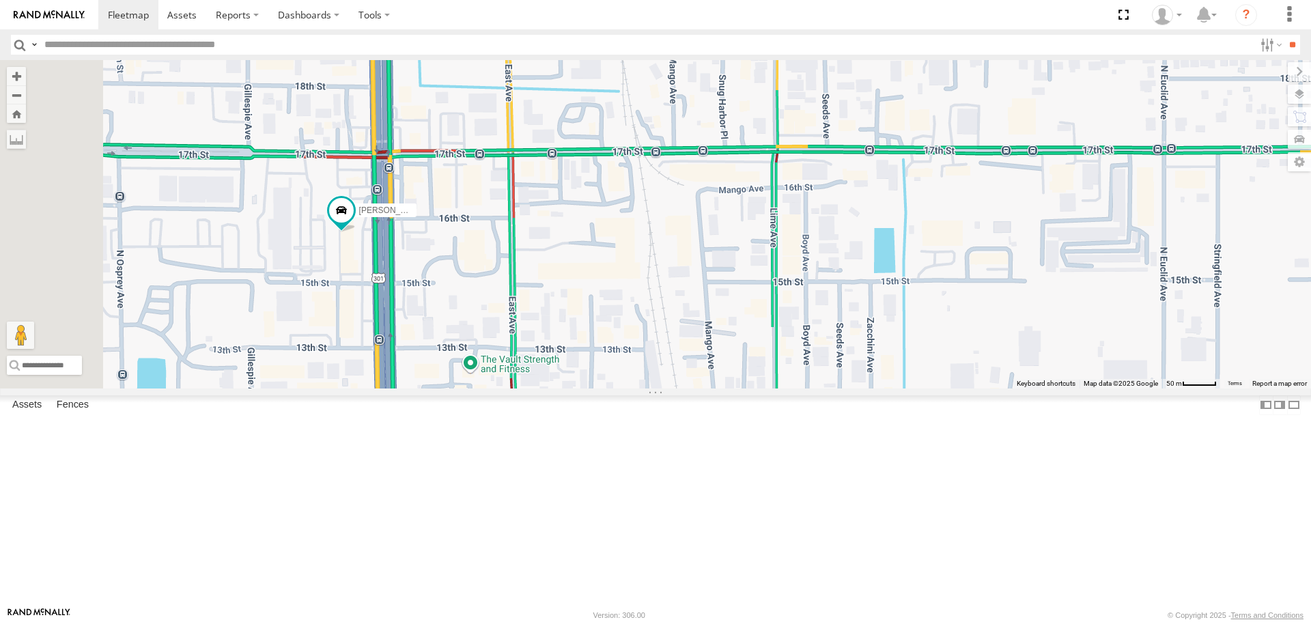
drag, startPoint x: 667, startPoint y: 270, endPoint x: 735, endPoint y: 389, distance: 137.6
click at [735, 388] on div "[PERSON_NAME]" at bounding box center [655, 224] width 1311 height 328
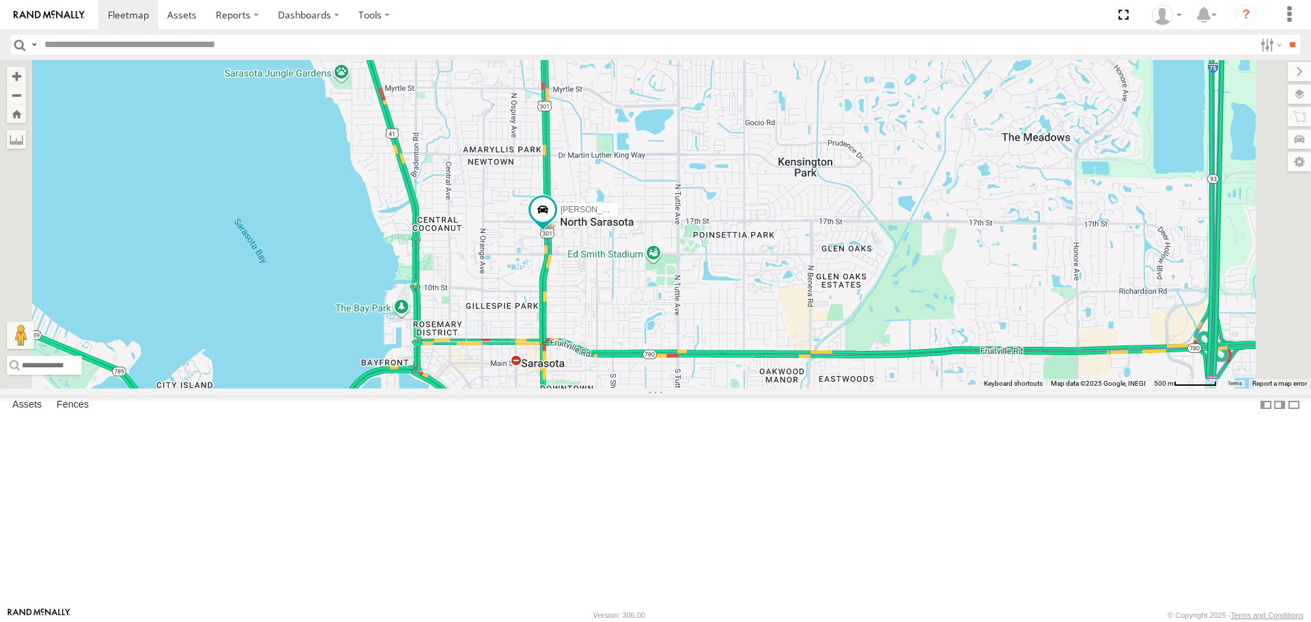
drag, startPoint x: 664, startPoint y: 334, endPoint x: 658, endPoint y: 383, distance: 49.5
click at [661, 383] on div "[PERSON_NAME]" at bounding box center [655, 224] width 1311 height 328
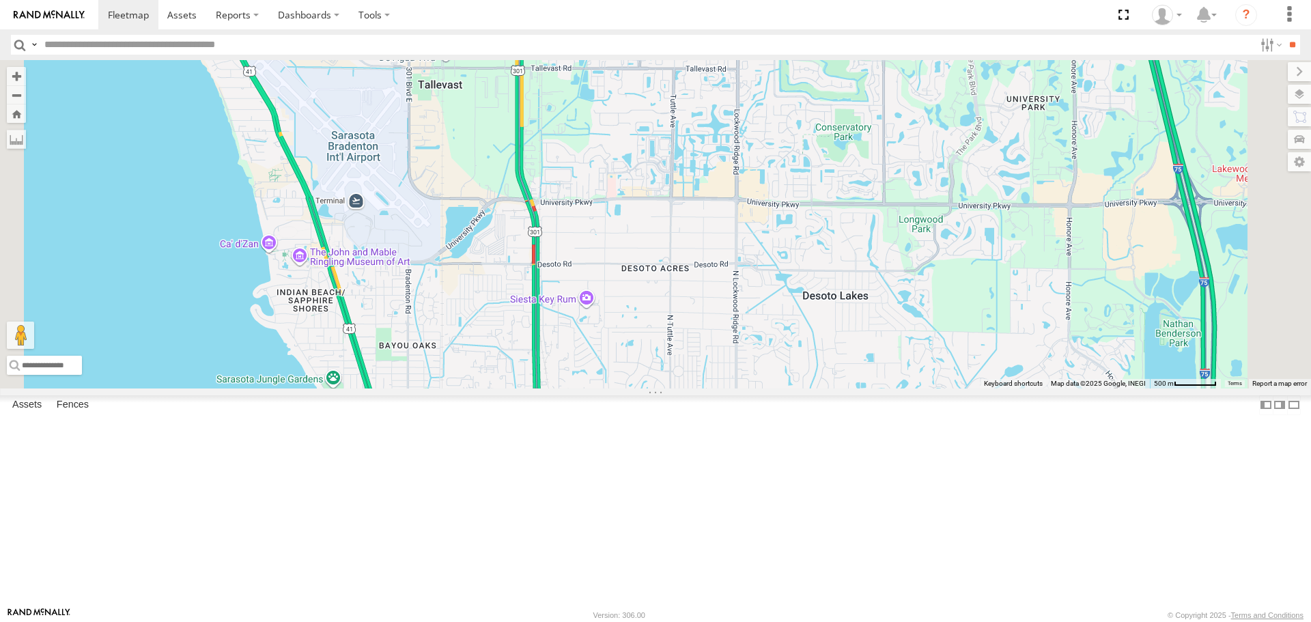
drag, startPoint x: 637, startPoint y: 338, endPoint x: 639, endPoint y: 356, distance: 18.5
click at [639, 356] on div "[PERSON_NAME]" at bounding box center [655, 224] width 1311 height 328
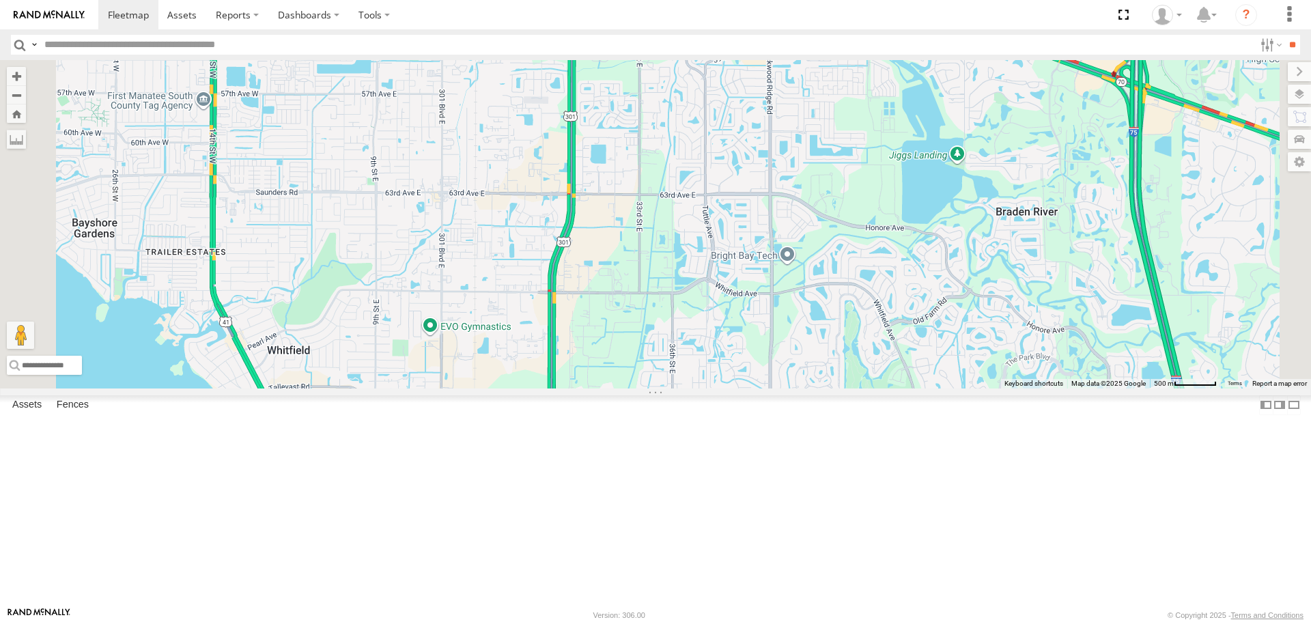
drag, startPoint x: 623, startPoint y: 350, endPoint x: 631, endPoint y: 410, distance: 60.0
click at [631, 388] on div "[PERSON_NAME] 3" at bounding box center [655, 224] width 1311 height 328
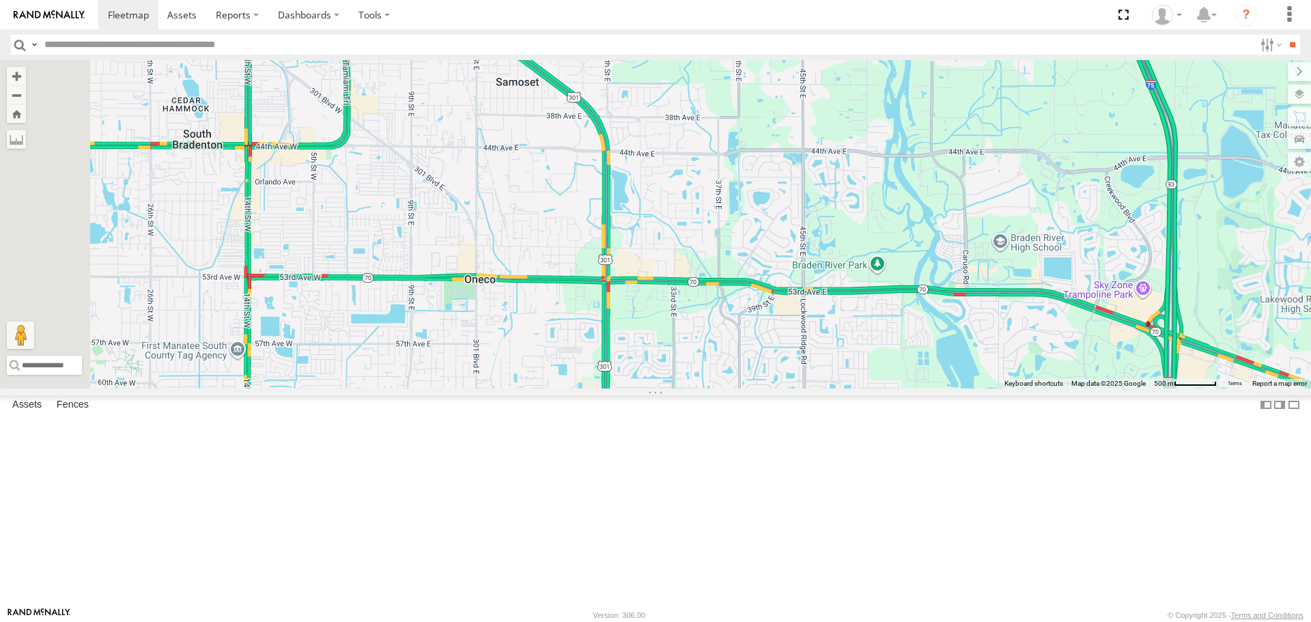
drag, startPoint x: 623, startPoint y: 365, endPoint x: 642, endPoint y: 404, distance: 43.1
click at [642, 388] on div "[PERSON_NAME] 3" at bounding box center [655, 224] width 1311 height 328
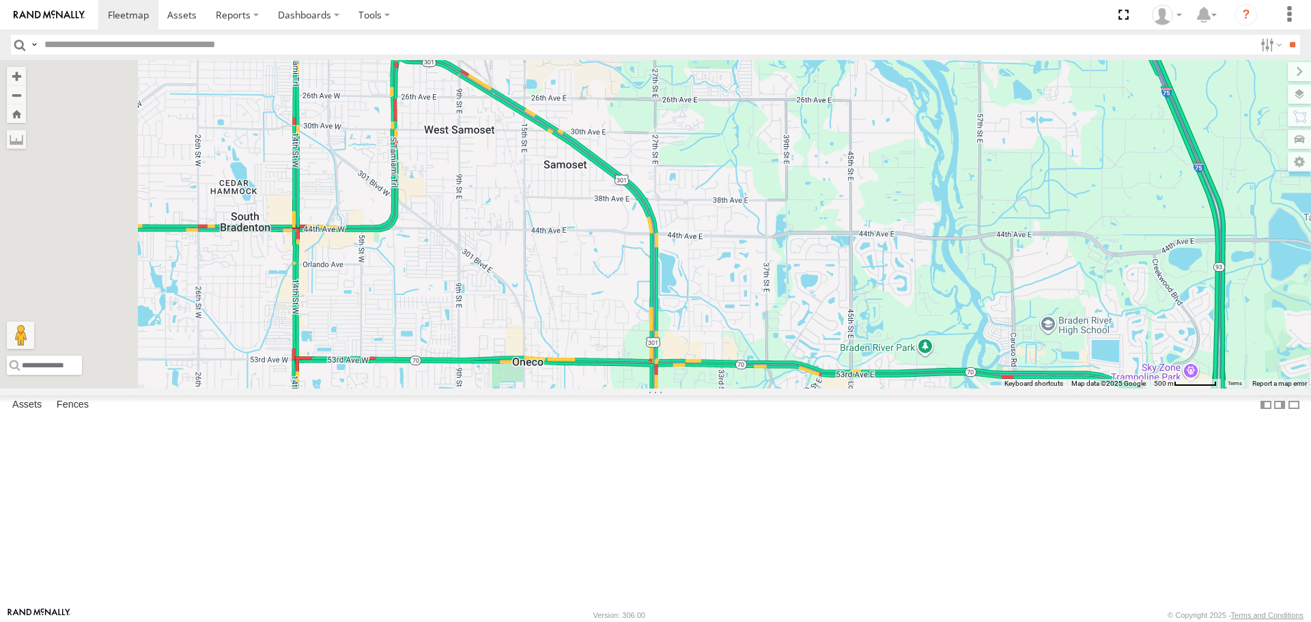
drag, startPoint x: 639, startPoint y: 365, endPoint x: 718, endPoint y: 483, distance: 142.2
click at [718, 388] on div "[PERSON_NAME] 3 [PERSON_NAME]" at bounding box center [655, 224] width 1311 height 328
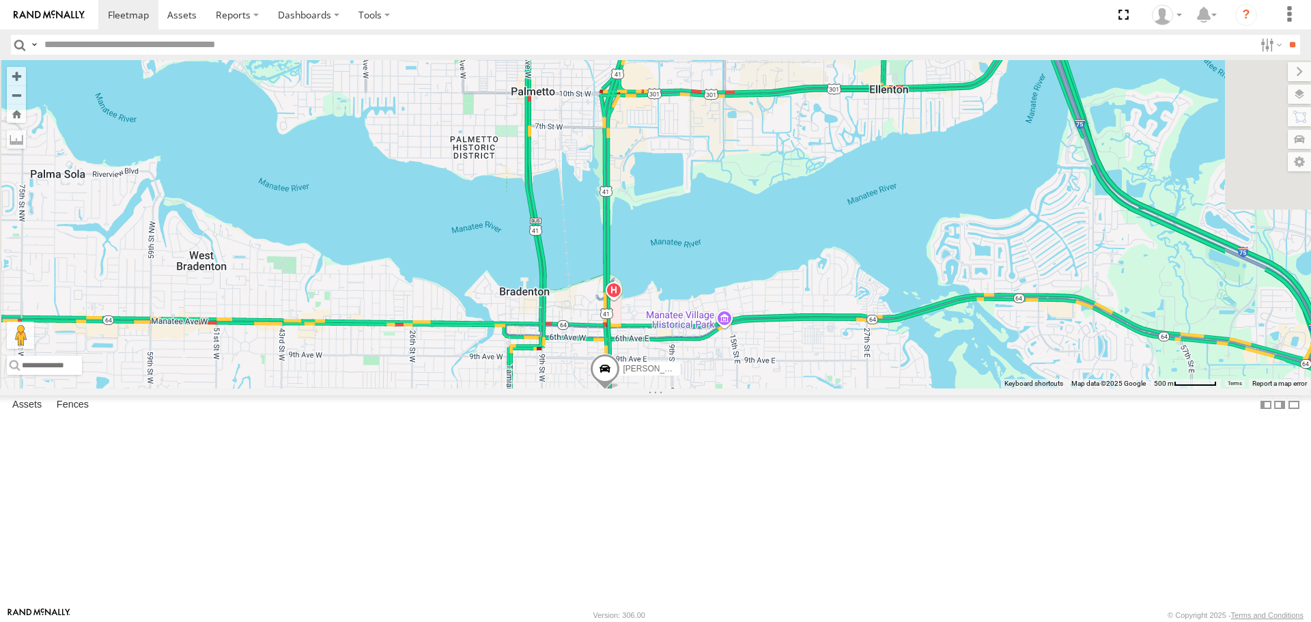
drag, startPoint x: 689, startPoint y: 425, endPoint x: 574, endPoint y: 335, distance: 146.3
click at [574, 335] on div "[PERSON_NAME] 3 [PERSON_NAME]" at bounding box center [655, 224] width 1311 height 328
